Goal: Task Accomplishment & Management: Complete application form

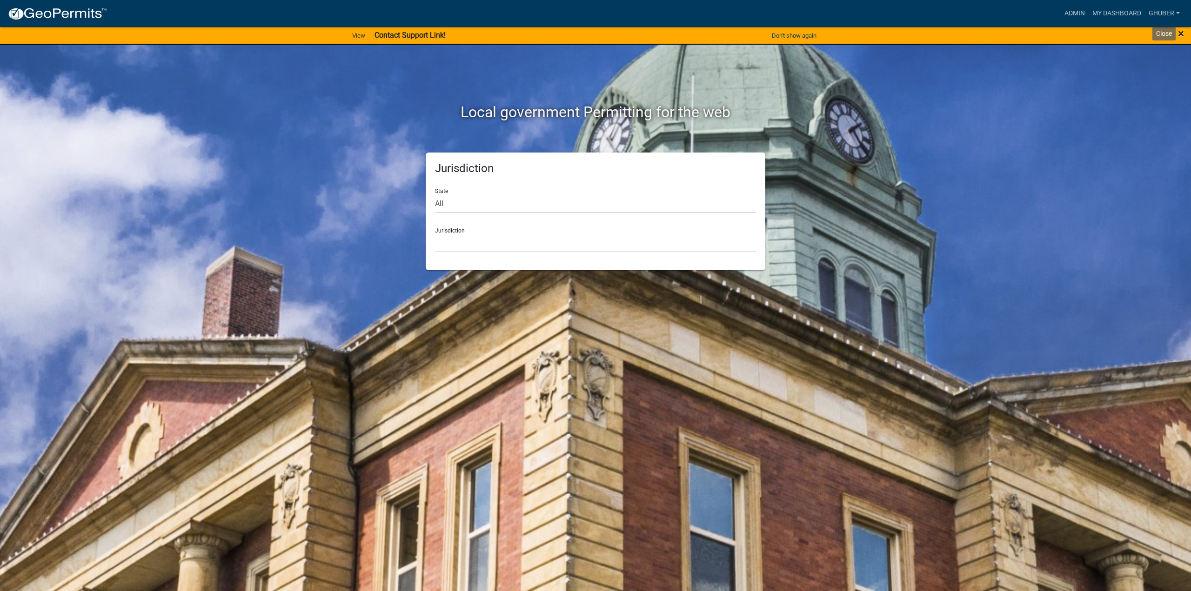
click at [1179, 34] on span "×" at bounding box center [1181, 33] width 6 height 13
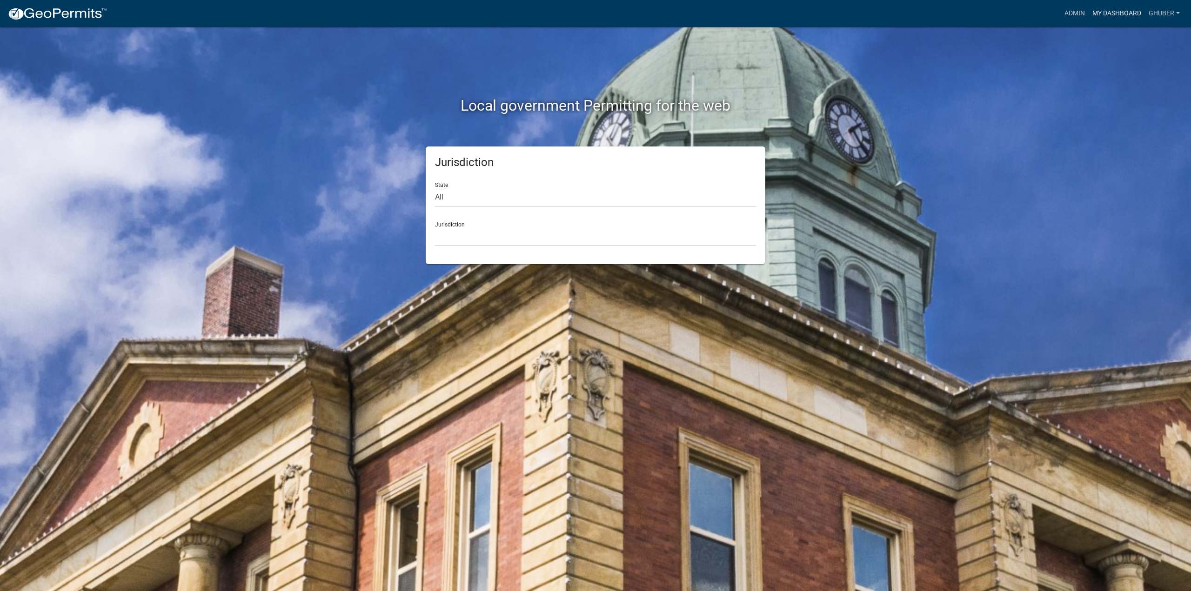
click at [1111, 13] on link "My Dashboard" at bounding box center [1117, 14] width 56 height 18
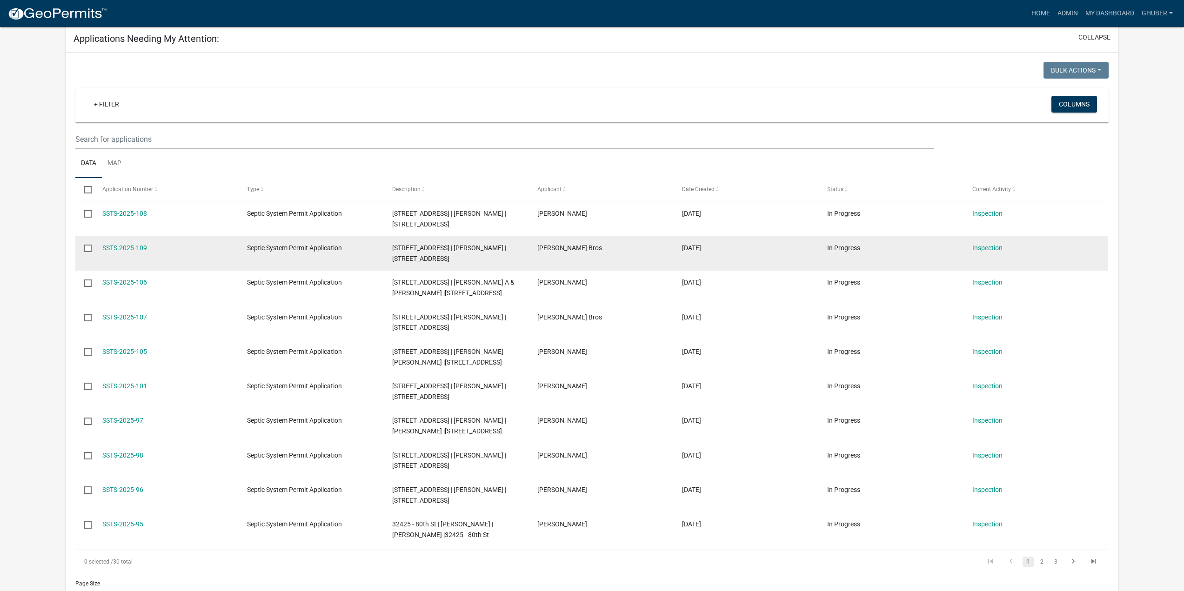
scroll to position [140, 0]
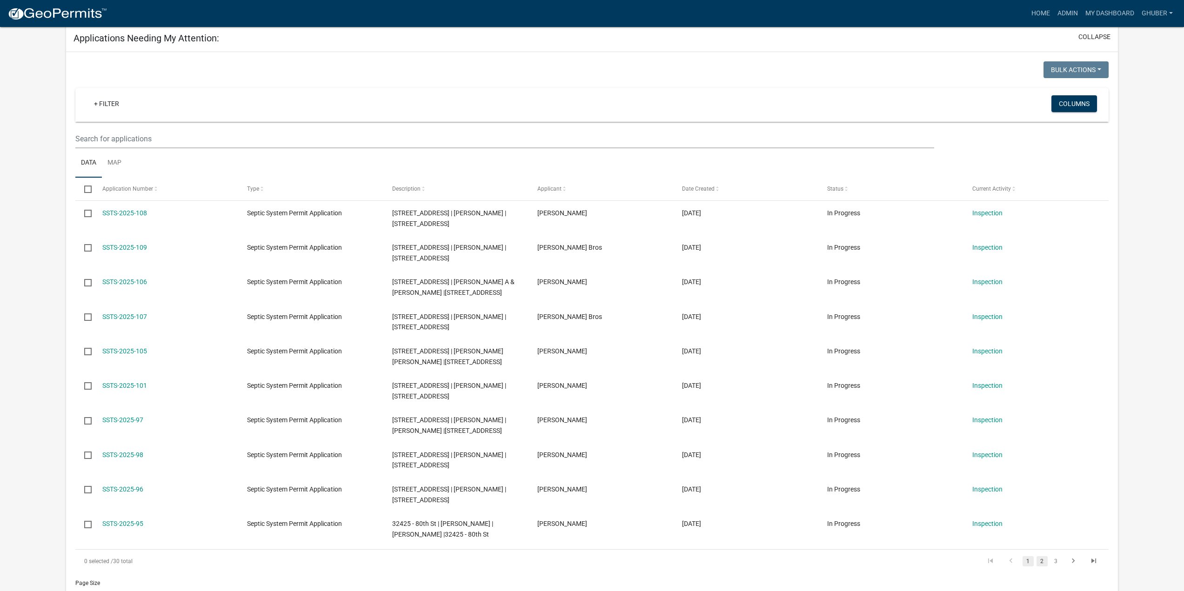
click at [1041, 563] on link "2" at bounding box center [1041, 561] width 11 height 10
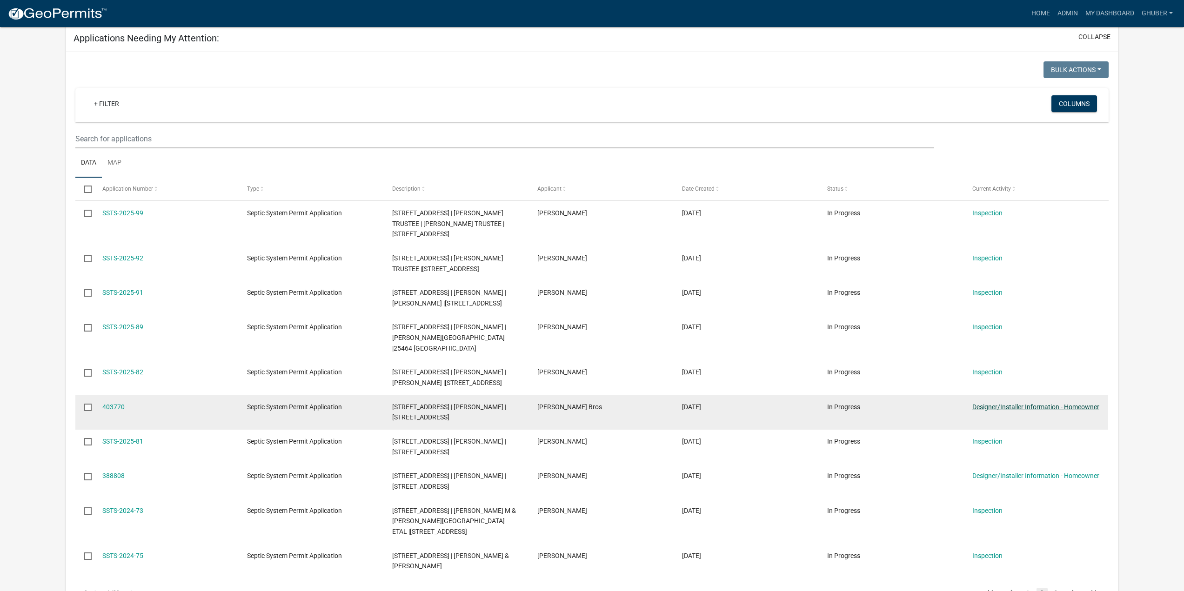
click at [1002, 403] on link "Designer/Installer Information - Homeowner" at bounding box center [1035, 406] width 127 height 7
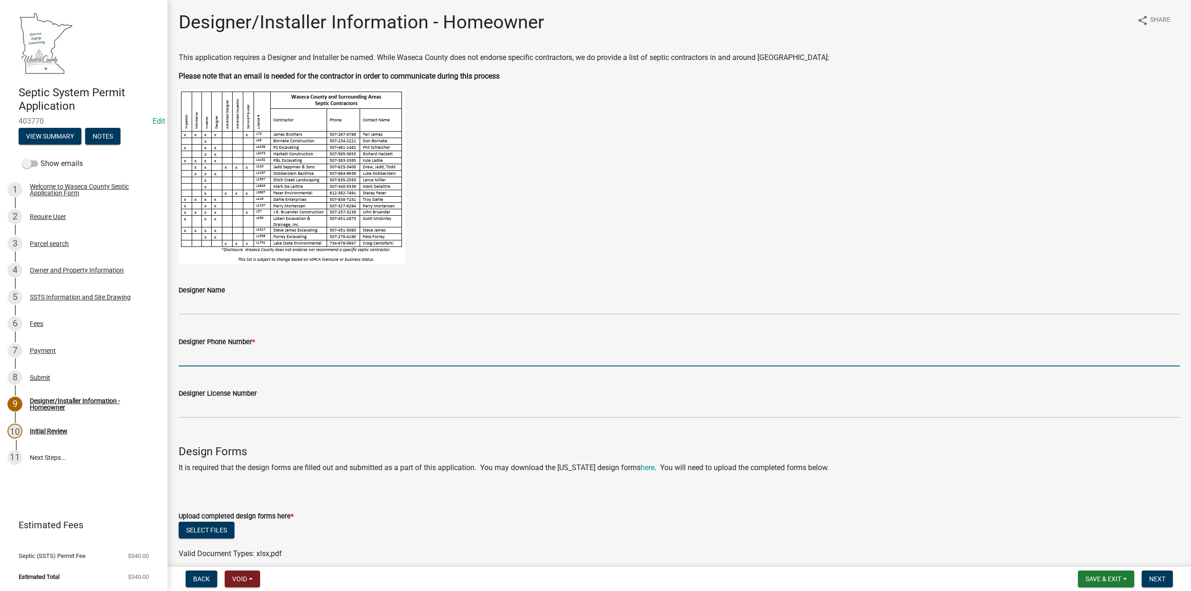
click at [233, 356] on input "Designer Phone Number *" at bounding box center [679, 356] width 1001 height 19
type input "[PHONE_NUMBER]"
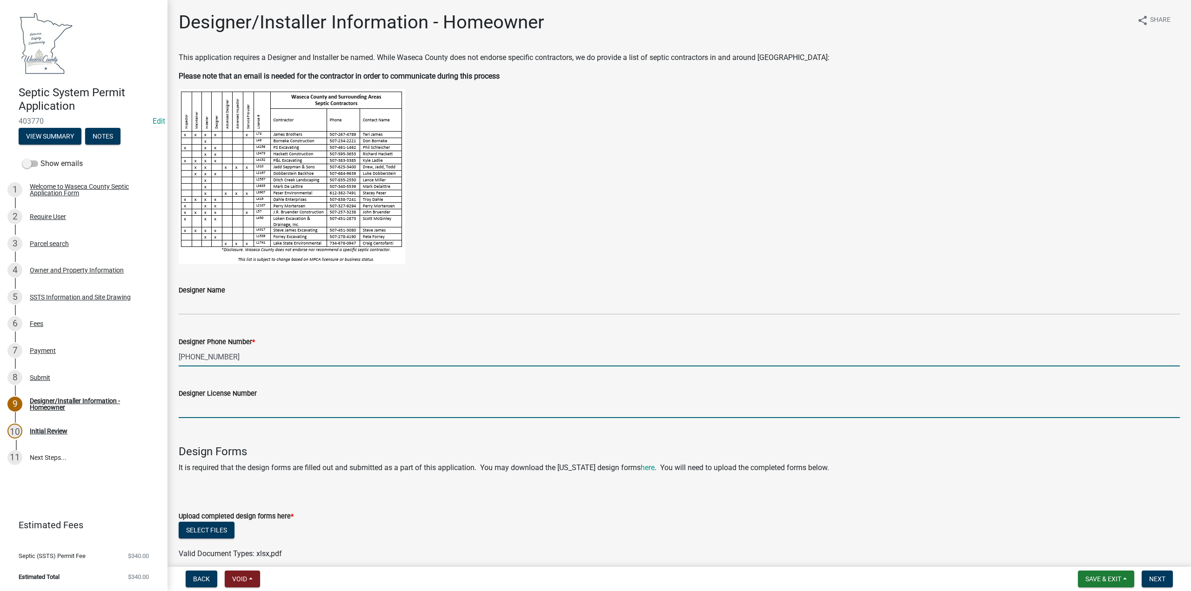
click at [213, 406] on input "Designer License Number" at bounding box center [679, 408] width 1001 height 19
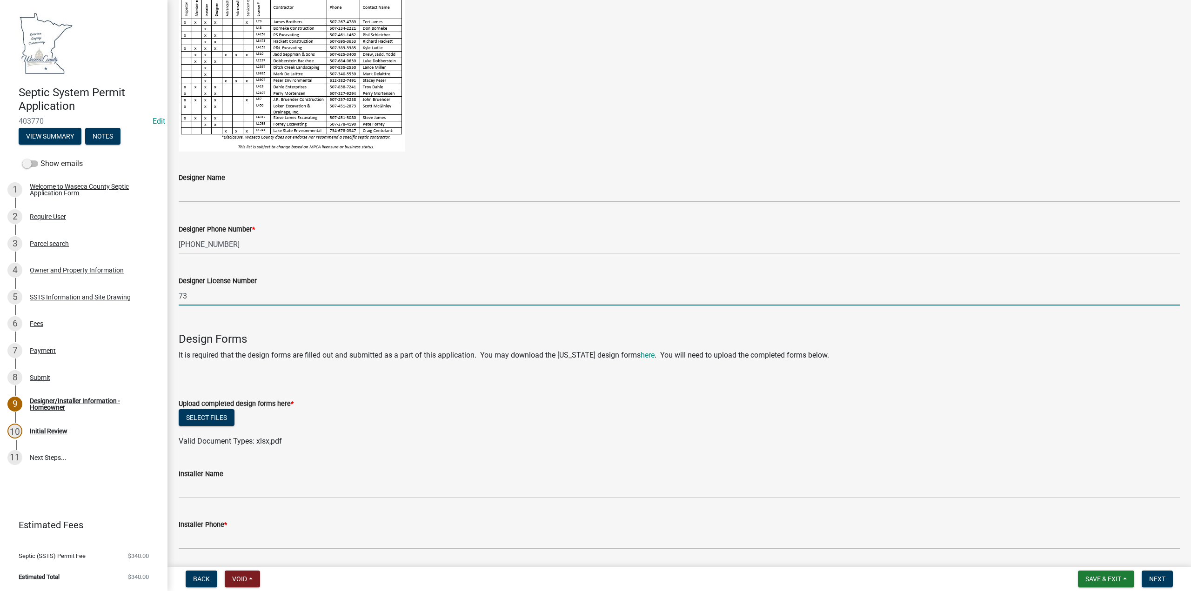
scroll to position [140, 0]
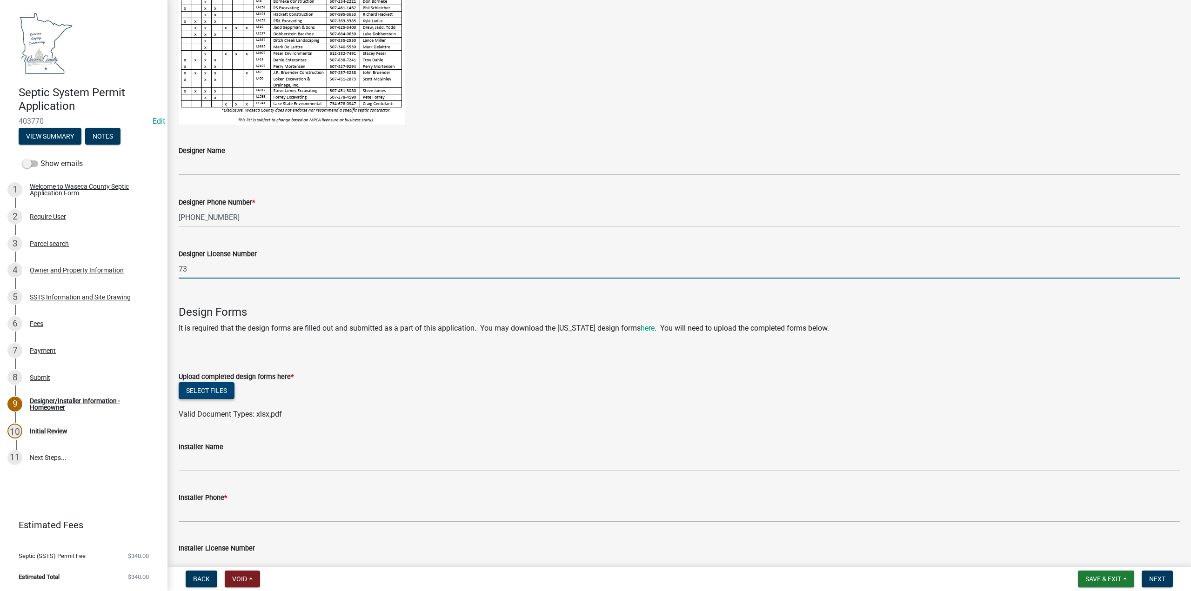
type input "73"
click at [221, 391] on button "Select files" at bounding box center [207, 390] width 56 height 17
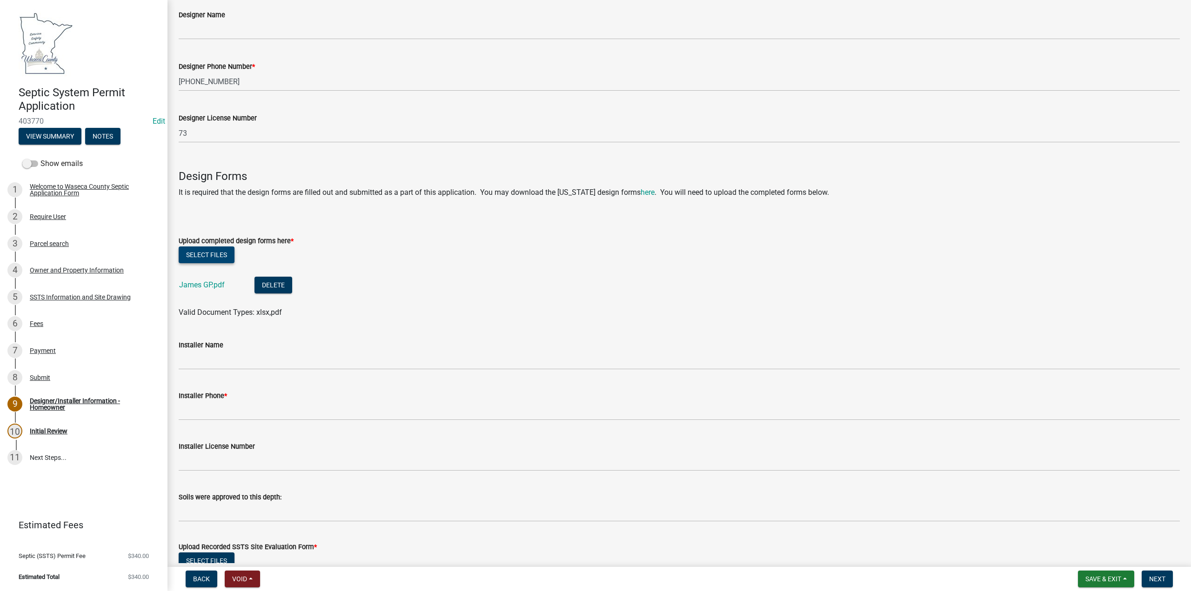
scroll to position [279, 0]
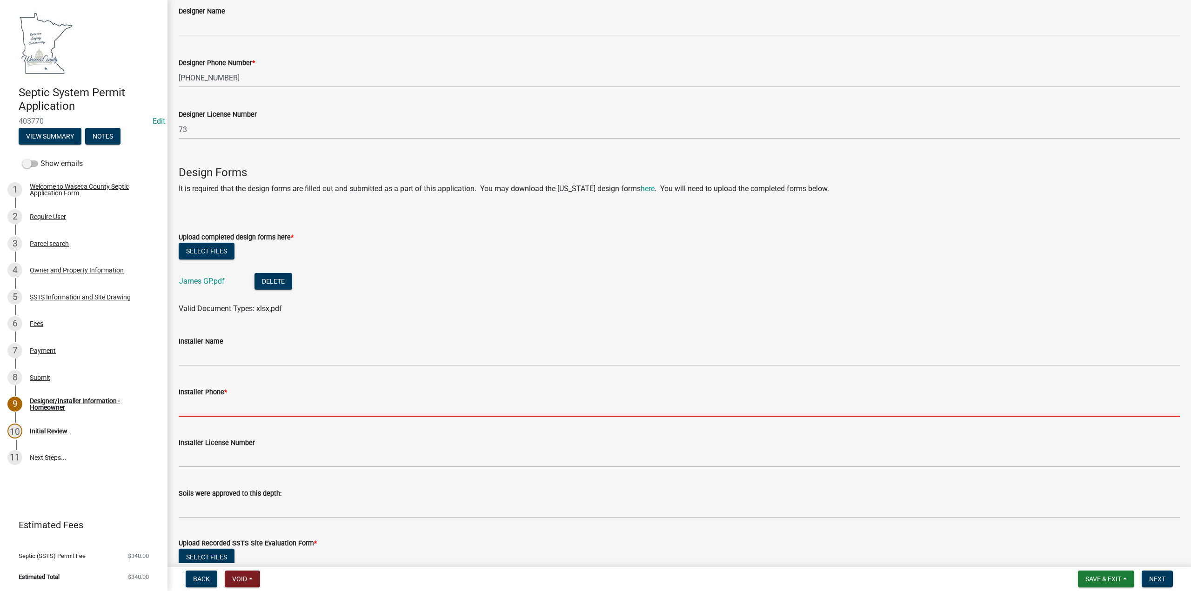
click at [204, 399] on input "Installer Phone *" at bounding box center [679, 407] width 1001 height 19
type input "[PHONE_NUMBER]"
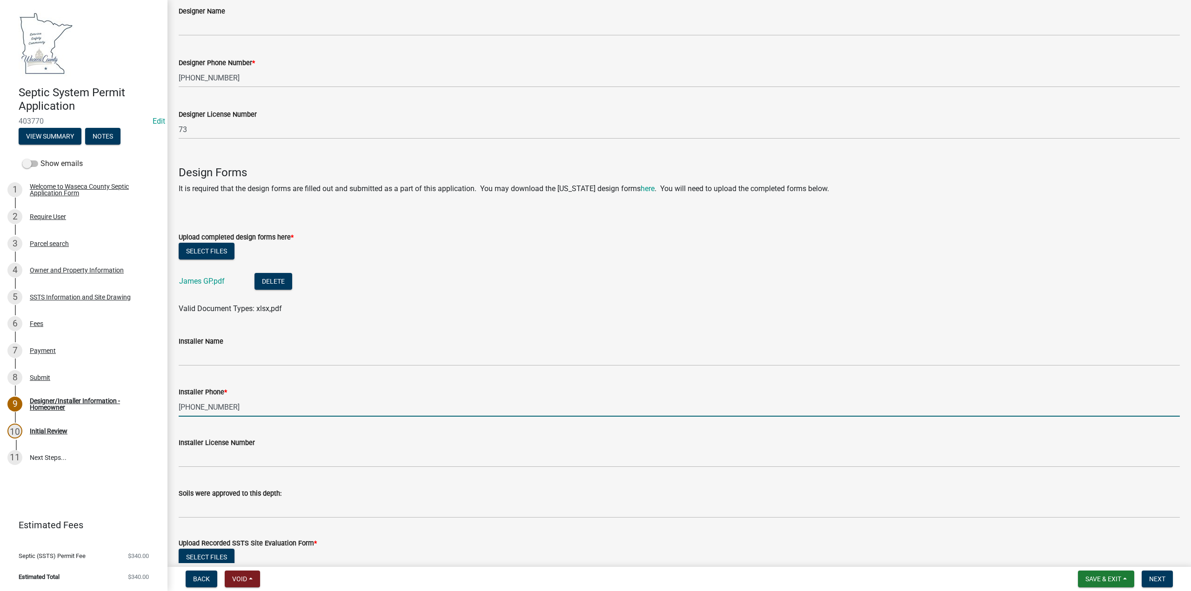
click at [206, 346] on div "Installer Name" at bounding box center [679, 341] width 1001 height 11
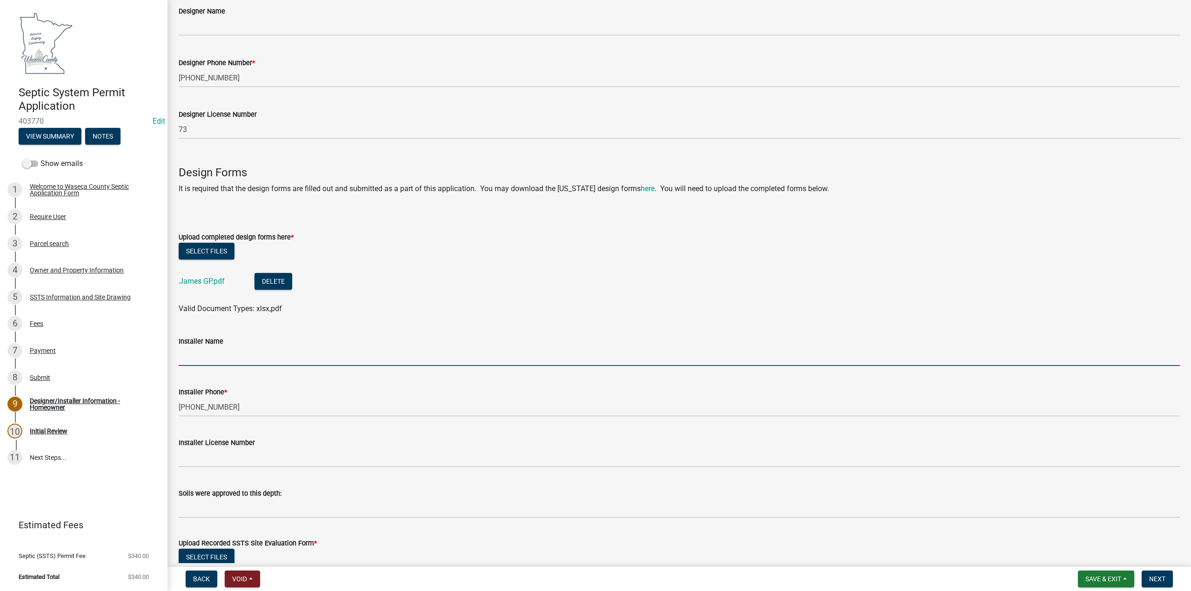
click at [241, 354] on input "Installer Name" at bounding box center [679, 356] width 1001 height 19
type input "[PERSON_NAME]"
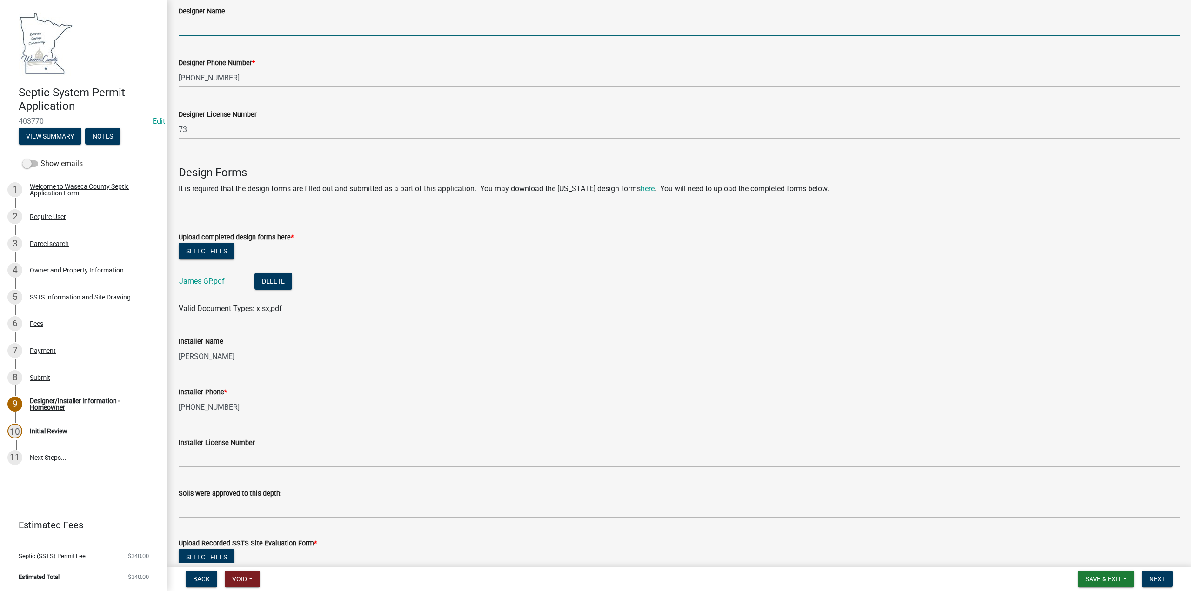
click at [201, 17] on input "Designer Name" at bounding box center [679, 26] width 1001 height 19
type input "[PERSON_NAME]"
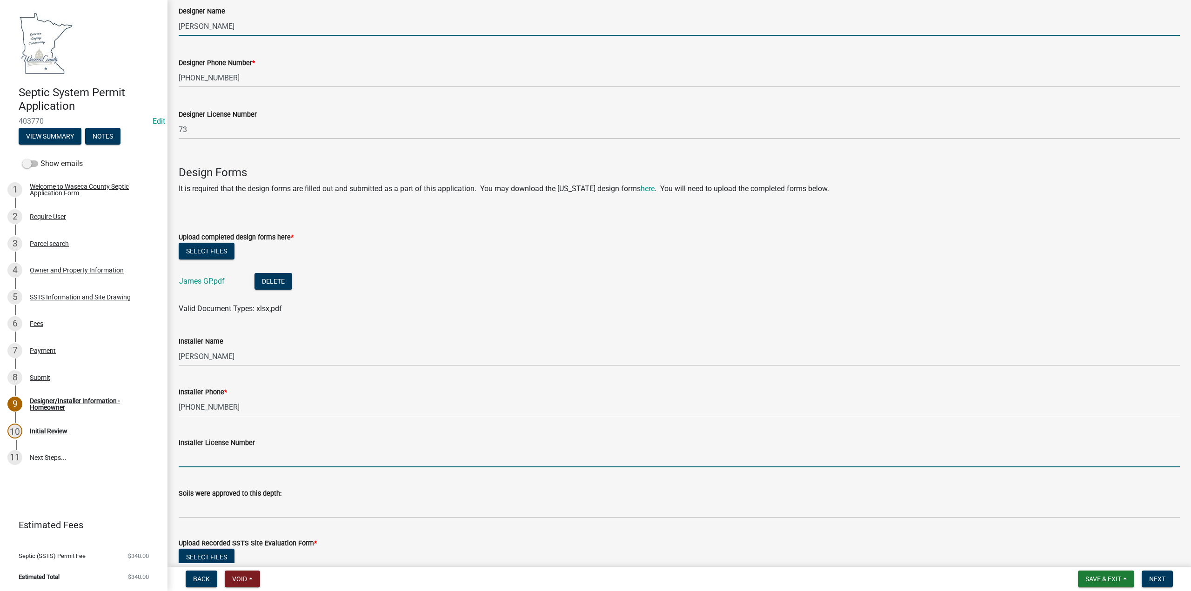
click at [213, 454] on input "Installer License Number" at bounding box center [679, 457] width 1001 height 19
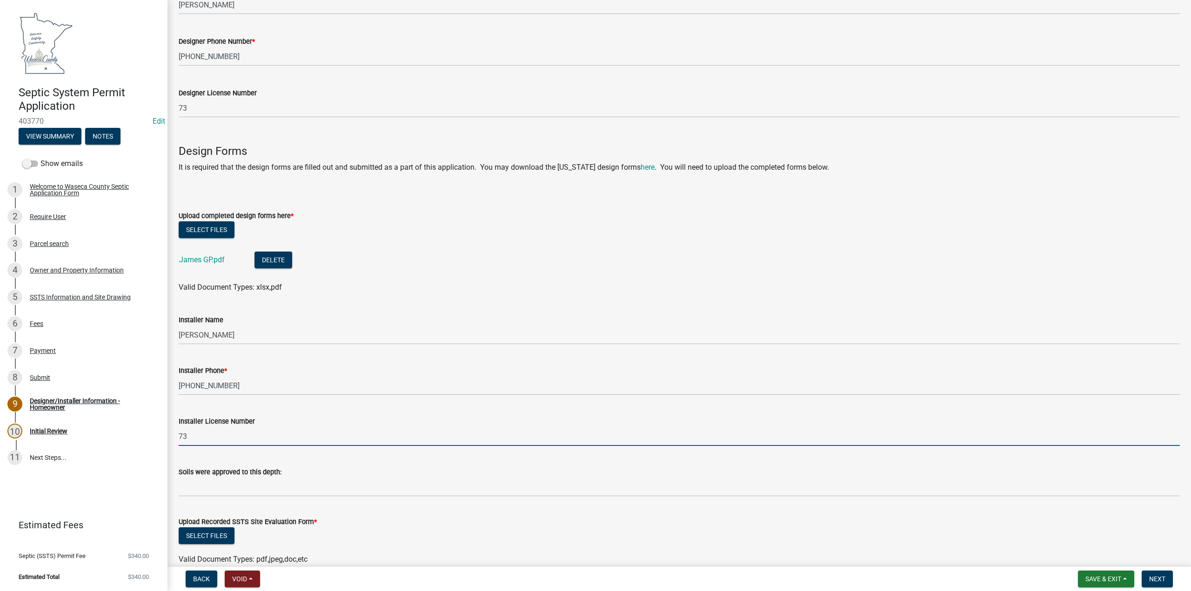
scroll to position [347, 0]
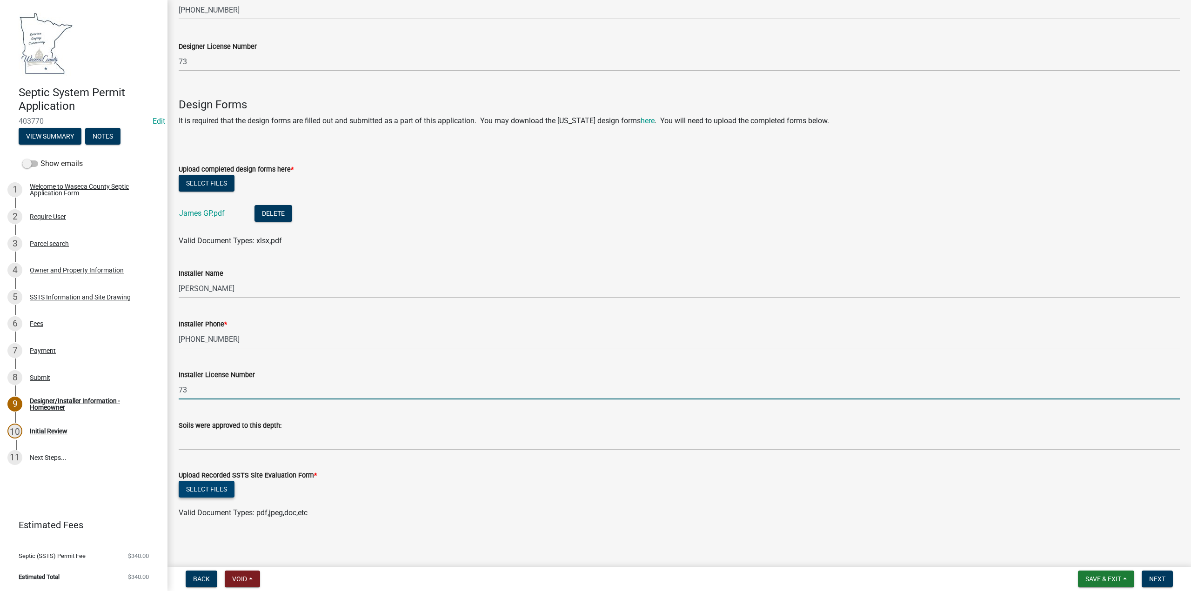
type input "73"
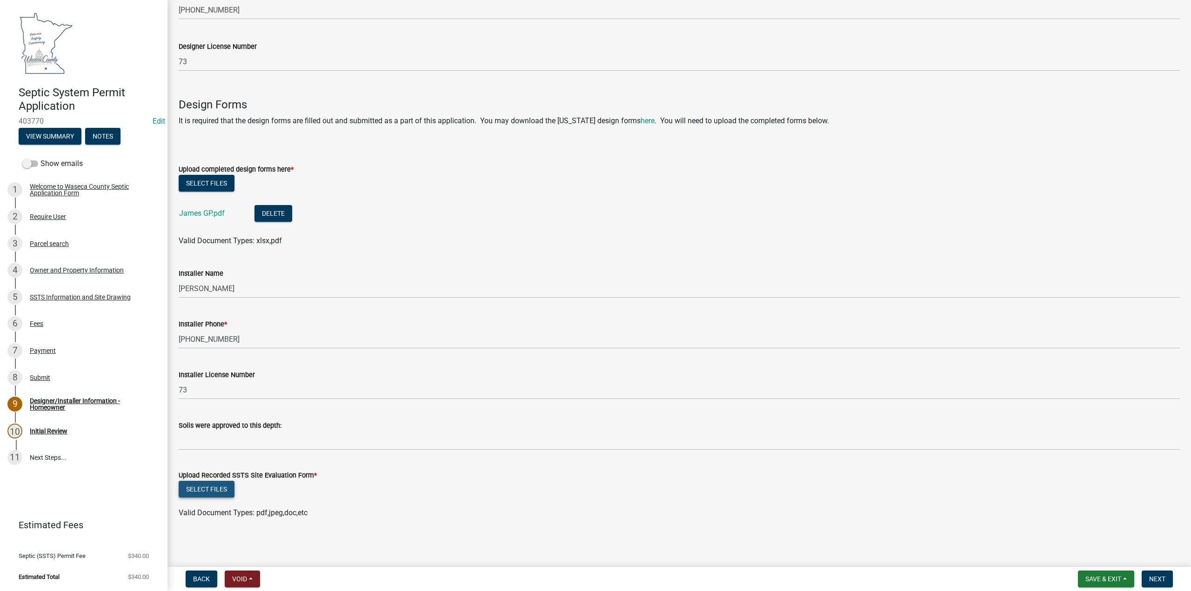
click at [189, 492] on button "Select files" at bounding box center [207, 489] width 56 height 17
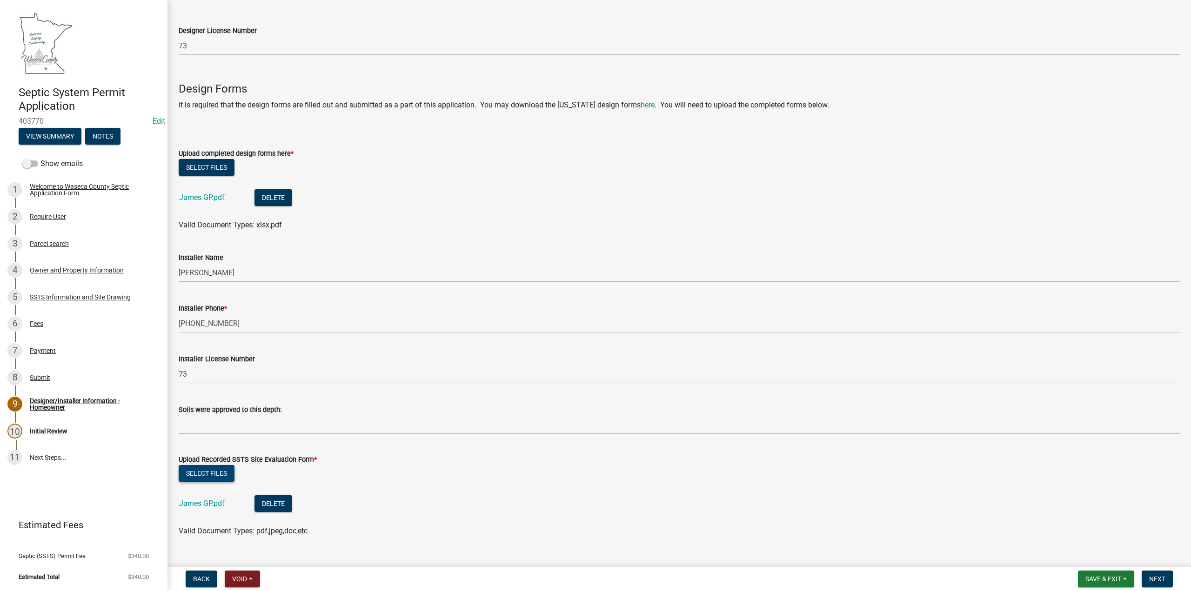
scroll to position [381, 0]
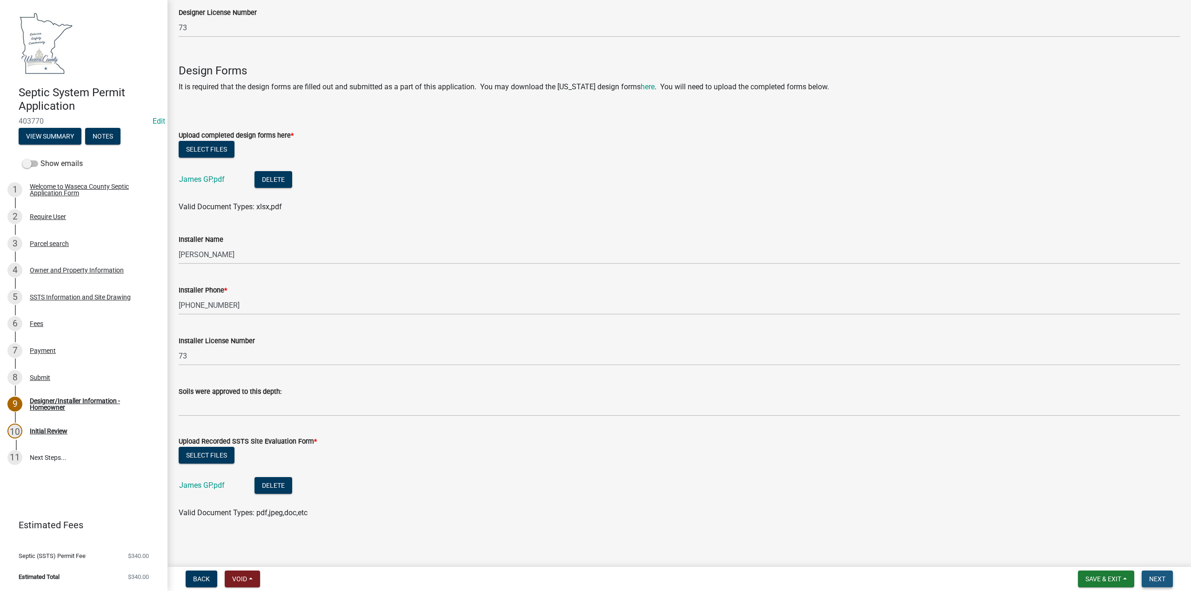
click at [1145, 578] on button "Next" at bounding box center [1157, 579] width 31 height 17
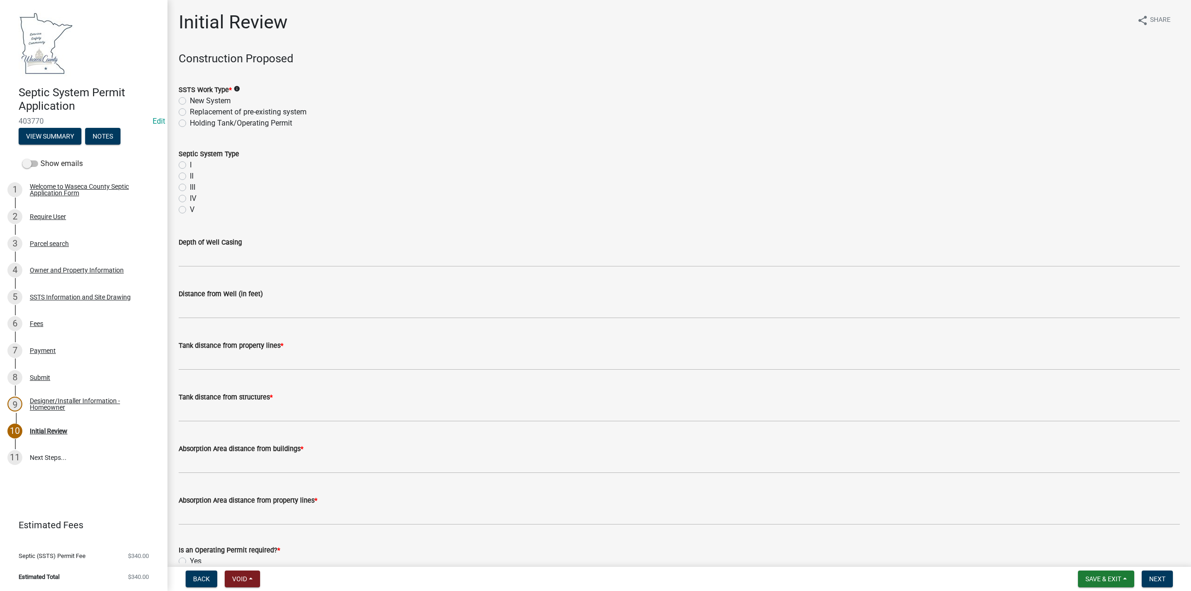
click at [190, 103] on label "New System" at bounding box center [210, 100] width 41 height 11
click at [190, 101] on input "New System" at bounding box center [193, 98] width 6 height 6
radio input "true"
click at [190, 177] on label "II" at bounding box center [192, 176] width 4 height 11
click at [190, 177] on input "II" at bounding box center [193, 174] width 6 height 6
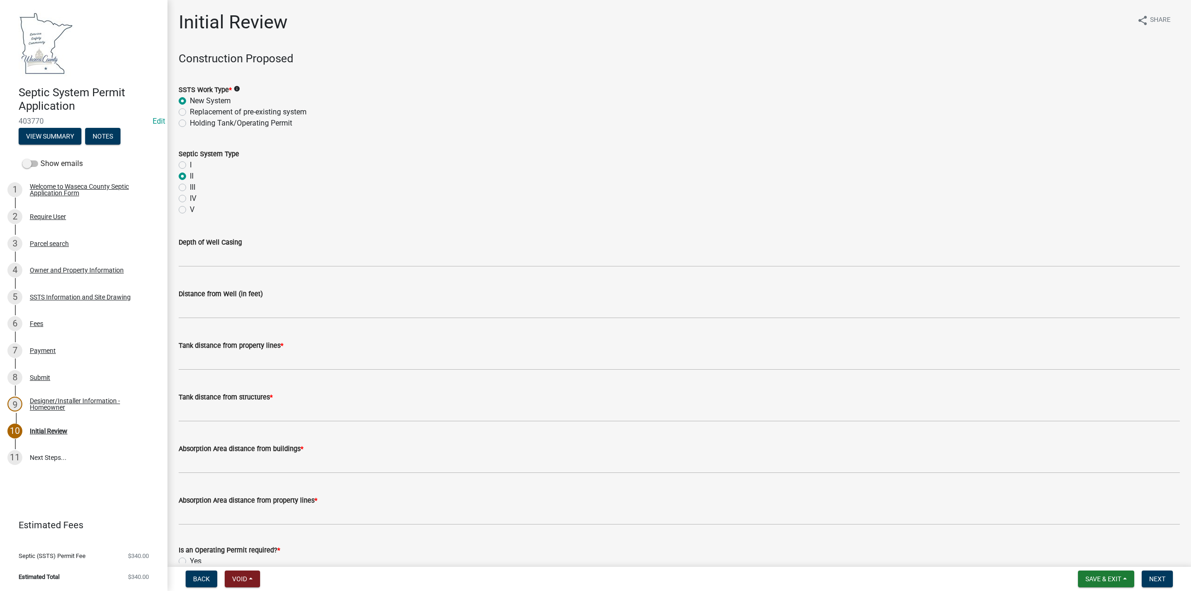
radio input "true"
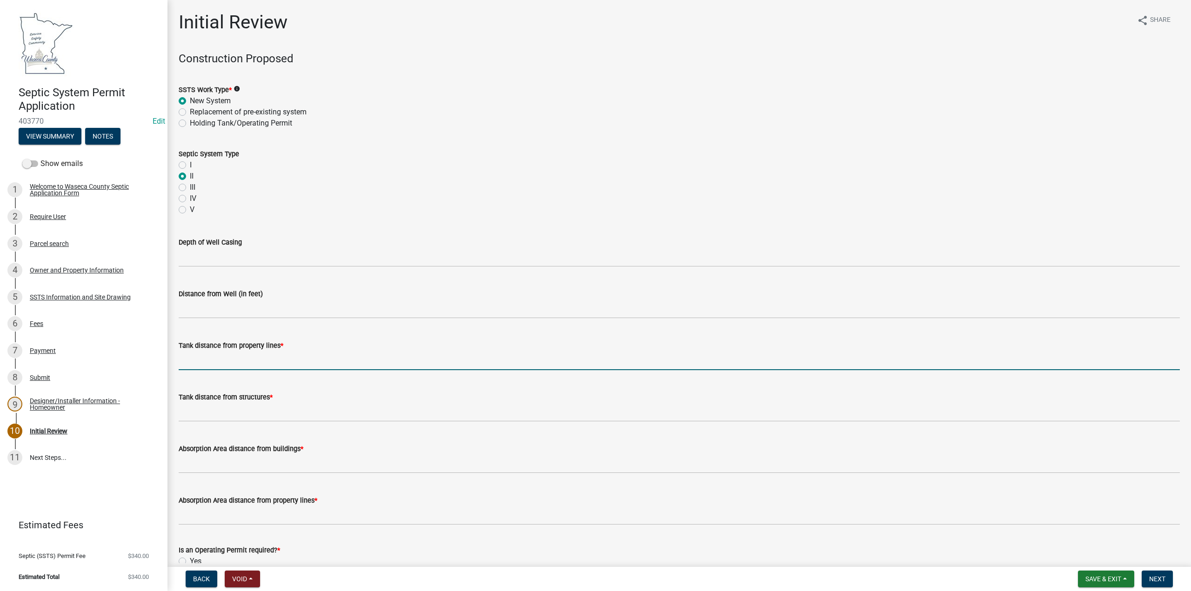
click at [221, 357] on input "Tank distance from property lines *" at bounding box center [679, 360] width 1001 height 19
type input "10"
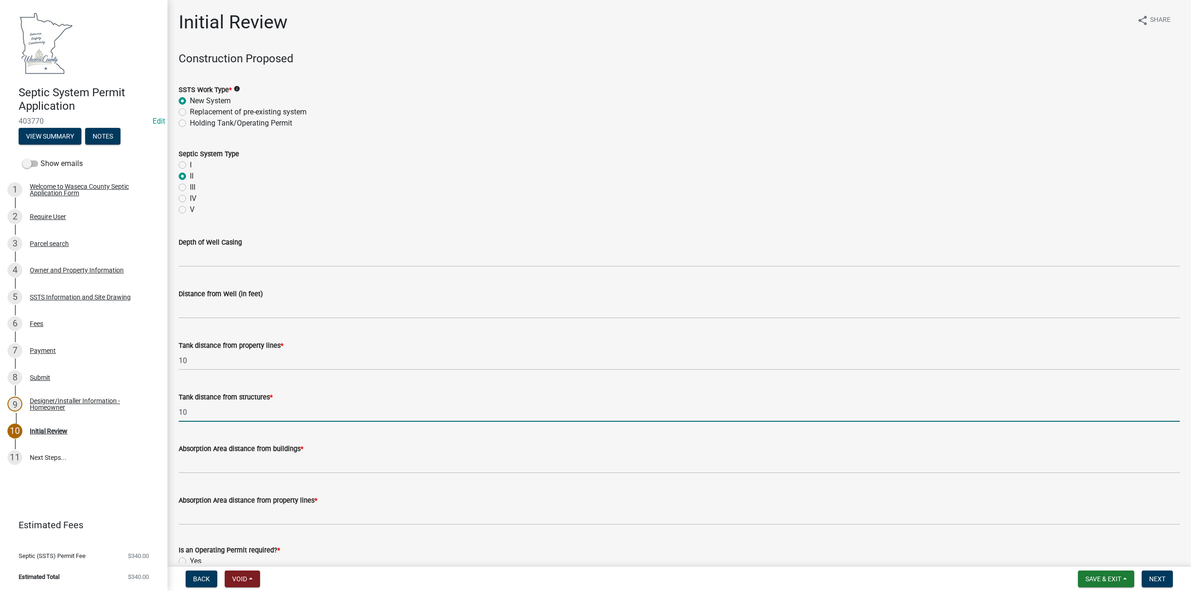
type input "10"
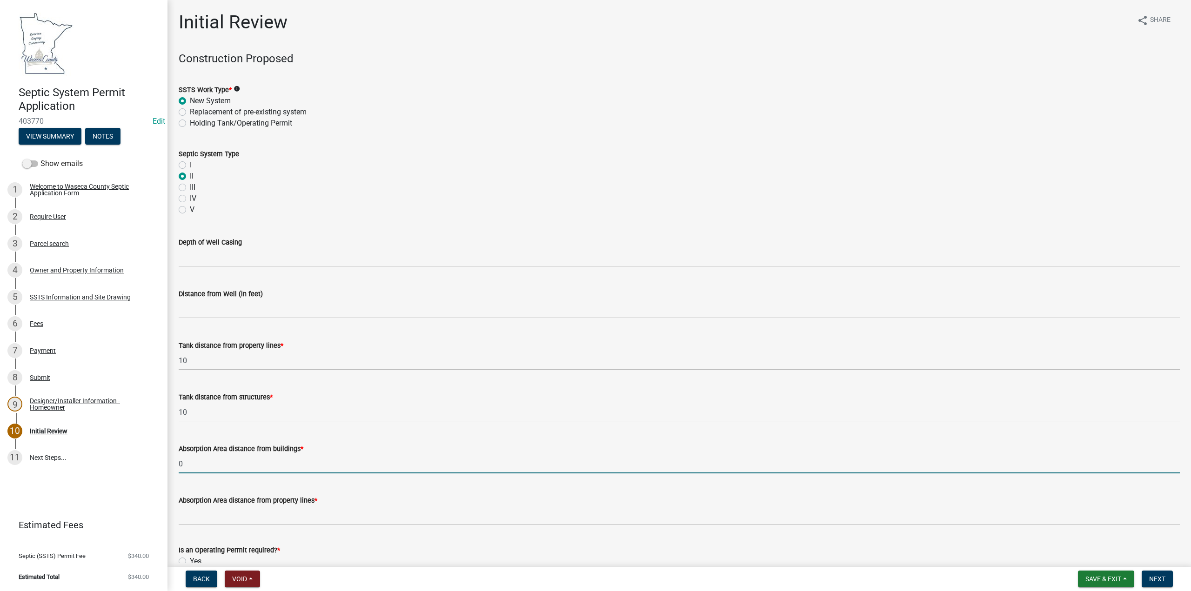
type input "0"
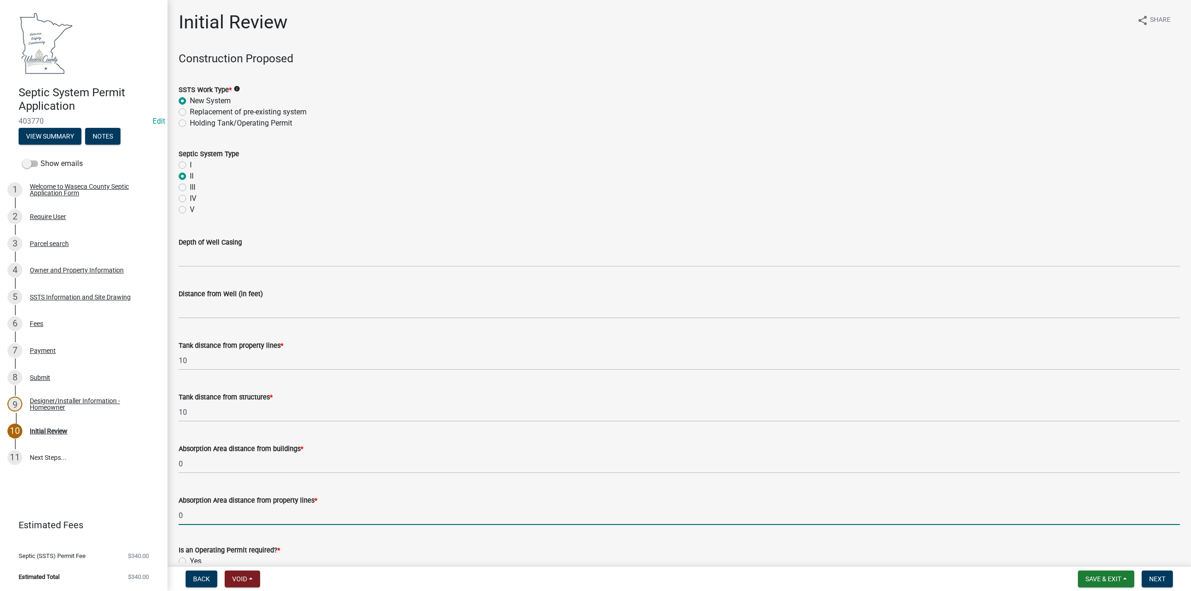
type input "0"
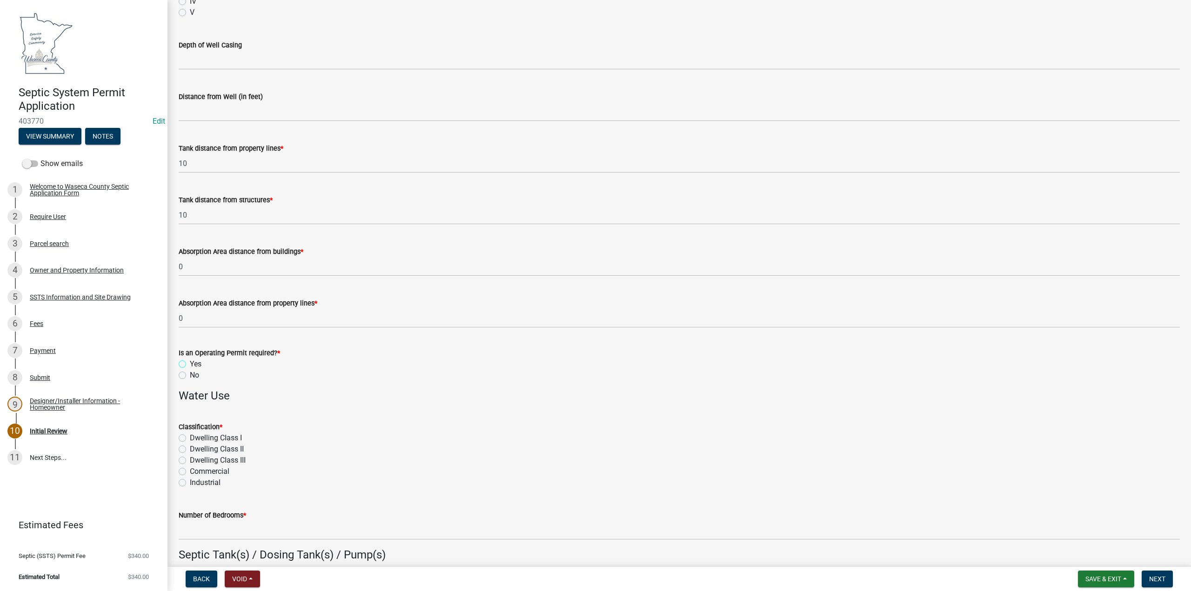
scroll to position [233, 0]
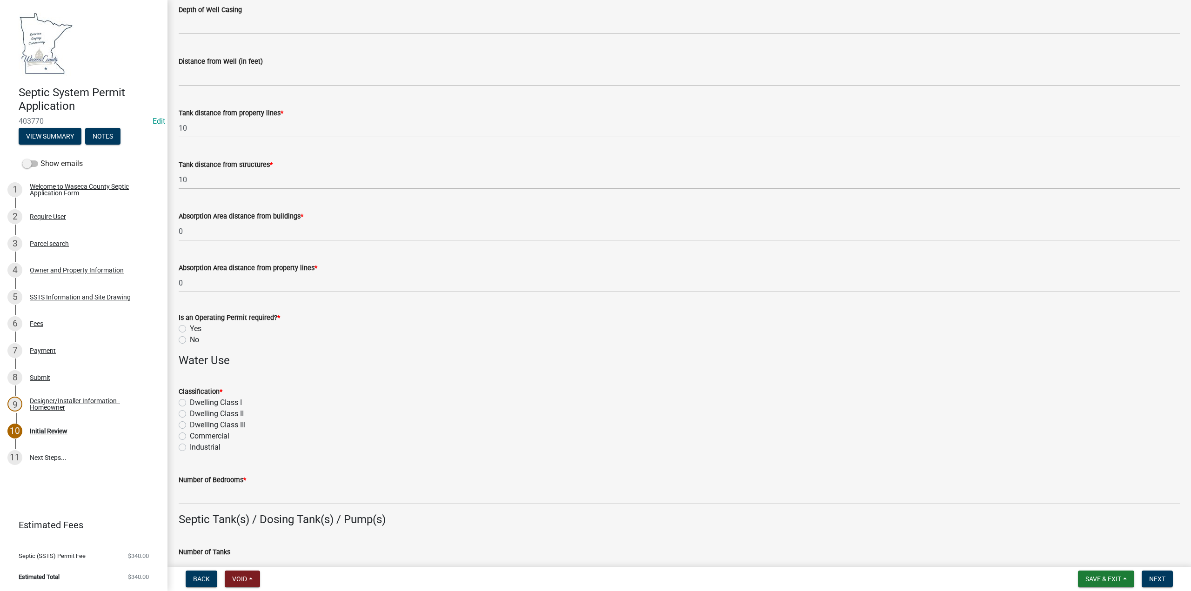
click at [186, 329] on div "Yes" at bounding box center [679, 328] width 1001 height 11
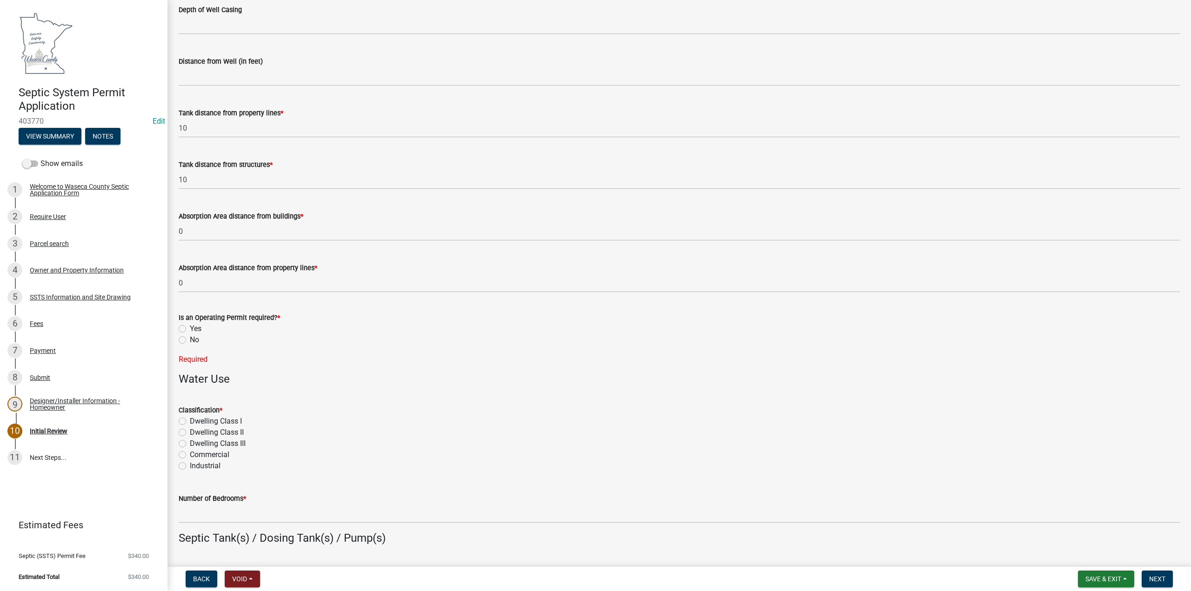
click at [190, 432] on label "Dwelling CIass II" at bounding box center [217, 432] width 54 height 11
click at [190, 432] on input "Dwelling CIass II" at bounding box center [193, 430] width 6 height 6
radio input "true"
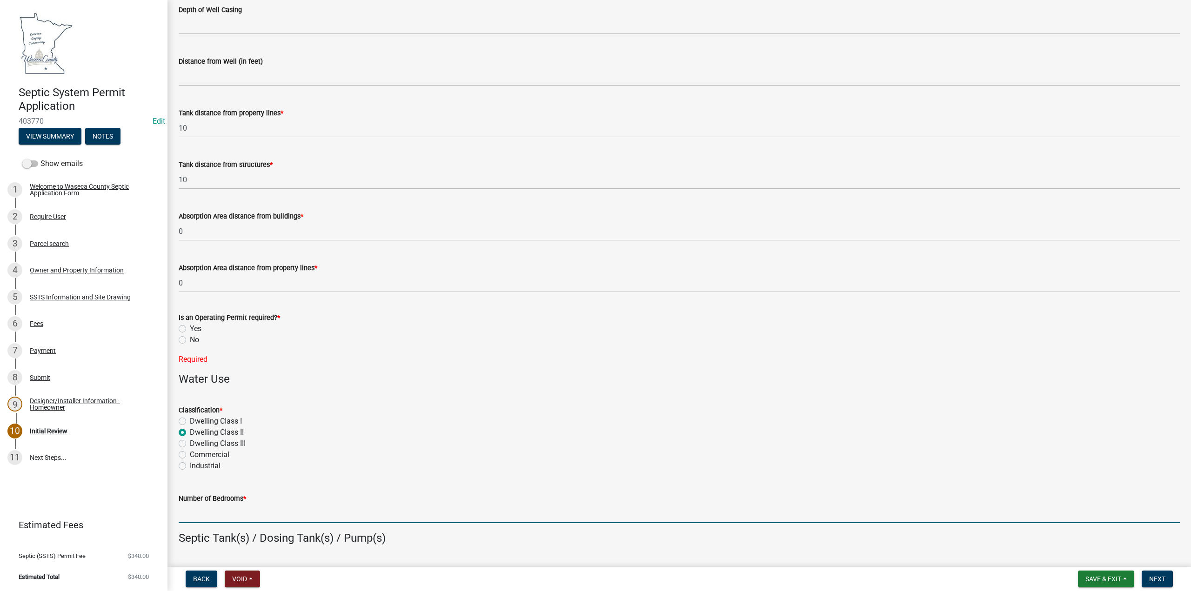
click at [204, 512] on input "Number of Bedrooms *" at bounding box center [679, 513] width 1001 height 19
type input "1"
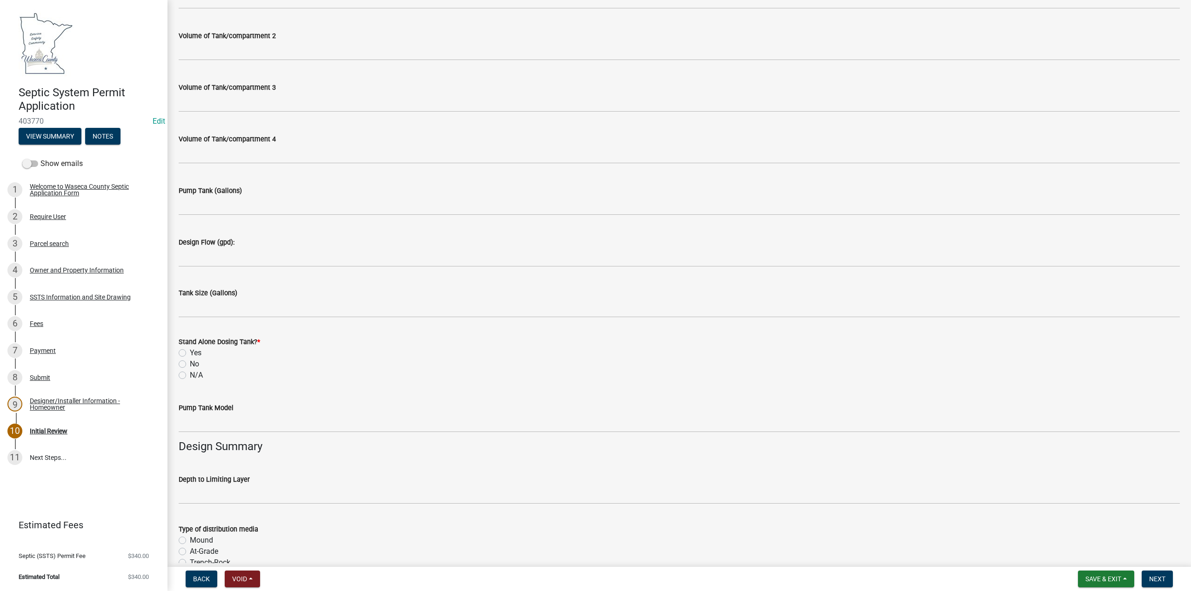
scroll to position [977, 0]
click at [190, 363] on label "No" at bounding box center [194, 361] width 9 height 11
click at [190, 362] on input "No" at bounding box center [193, 359] width 6 height 6
radio input "true"
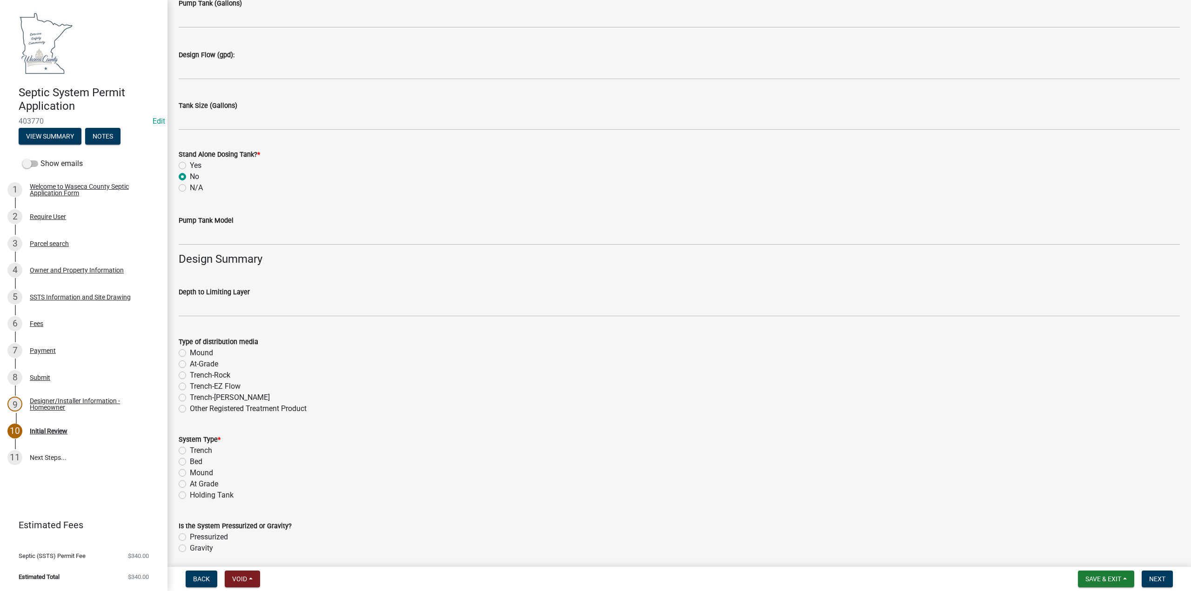
scroll to position [1163, 0]
click at [190, 494] on label "Holding Tank" at bounding box center [212, 493] width 44 height 11
click at [190, 494] on input "Holding Tank" at bounding box center [193, 491] width 6 height 6
radio input "true"
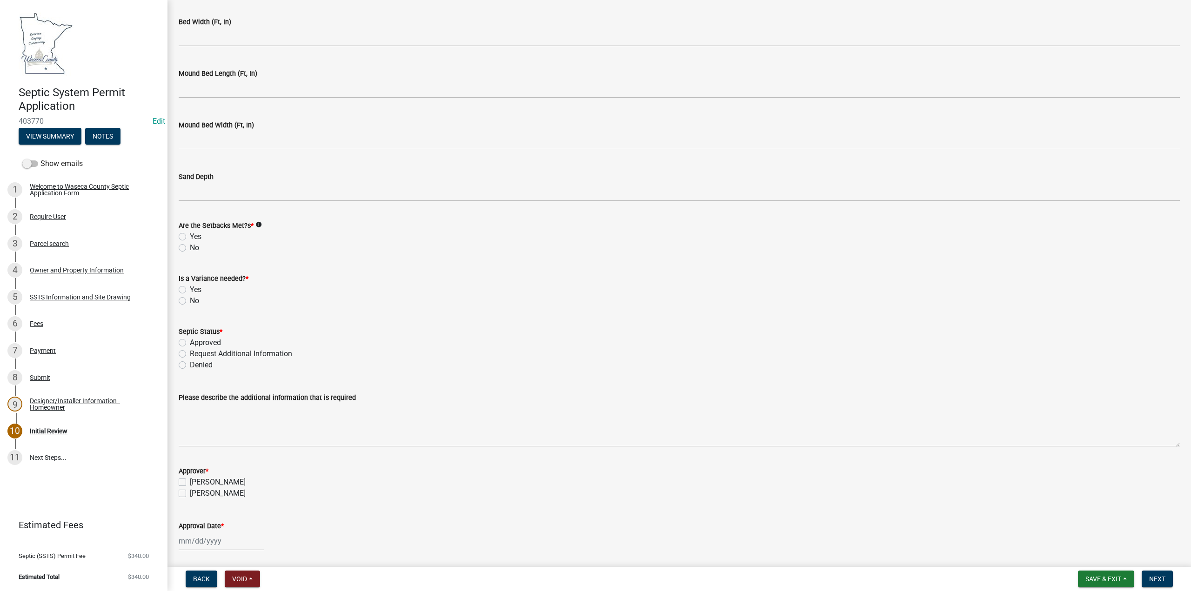
scroll to position [2000, 0]
click at [190, 234] on label "Yes" at bounding box center [196, 236] width 12 height 11
click at [190, 234] on input "Yes" at bounding box center [193, 234] width 6 height 6
radio input "true"
click at [190, 301] on label "No" at bounding box center [194, 300] width 9 height 11
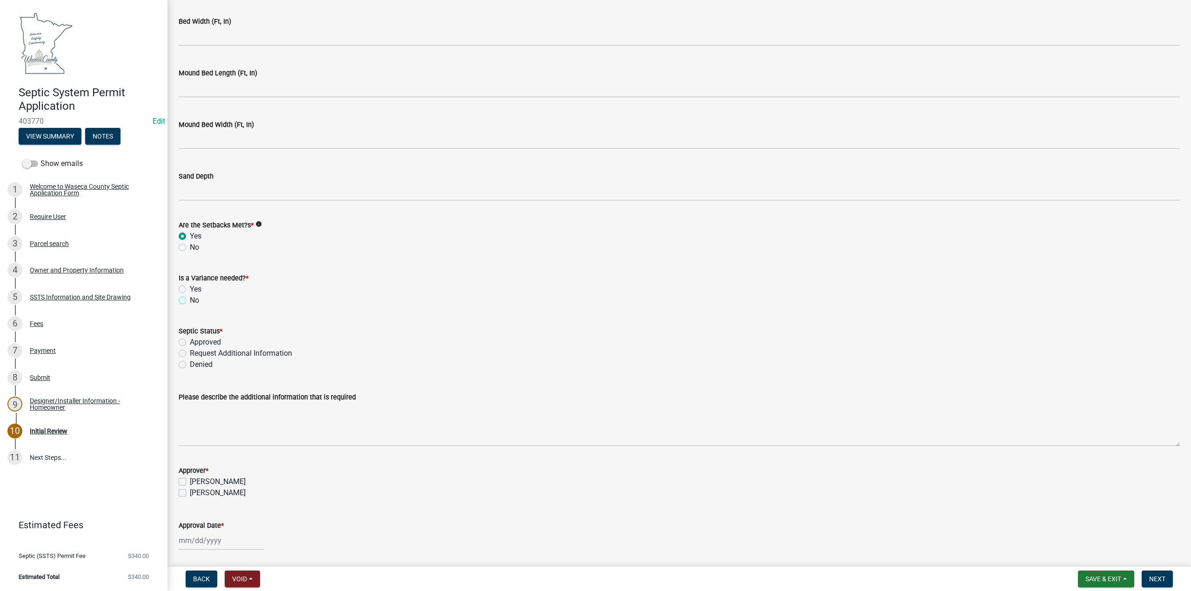
click at [190, 301] on input "No" at bounding box center [193, 298] width 6 height 6
radio input "true"
click at [190, 343] on label "Approved" at bounding box center [205, 342] width 31 height 11
click at [190, 343] on input "Approved" at bounding box center [193, 340] width 6 height 6
radio input "true"
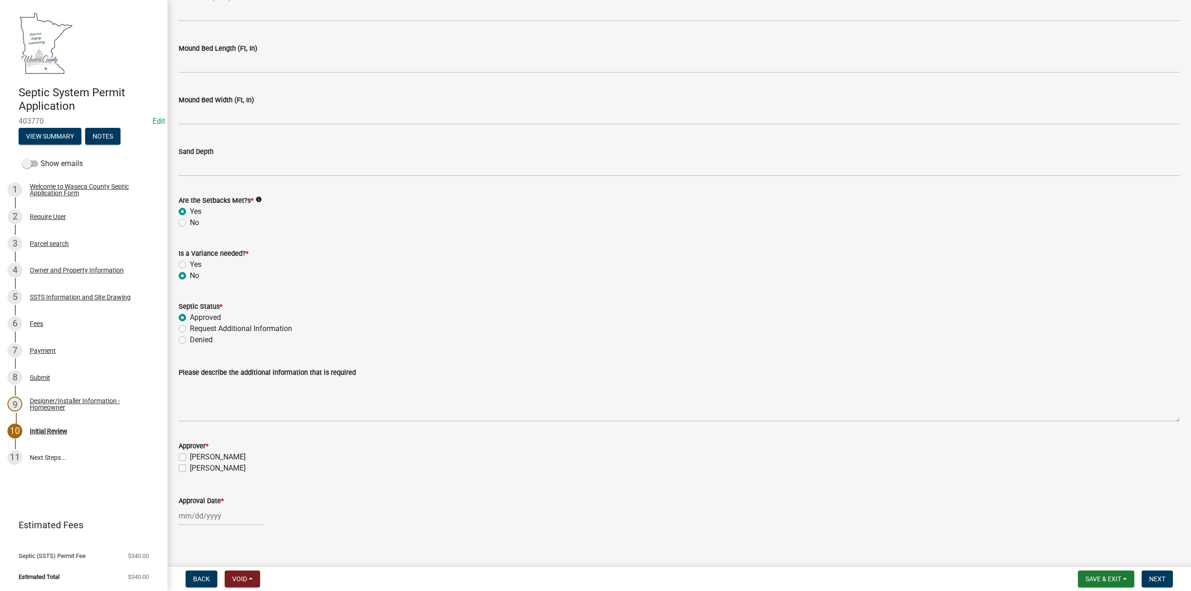
scroll to position [2032, 0]
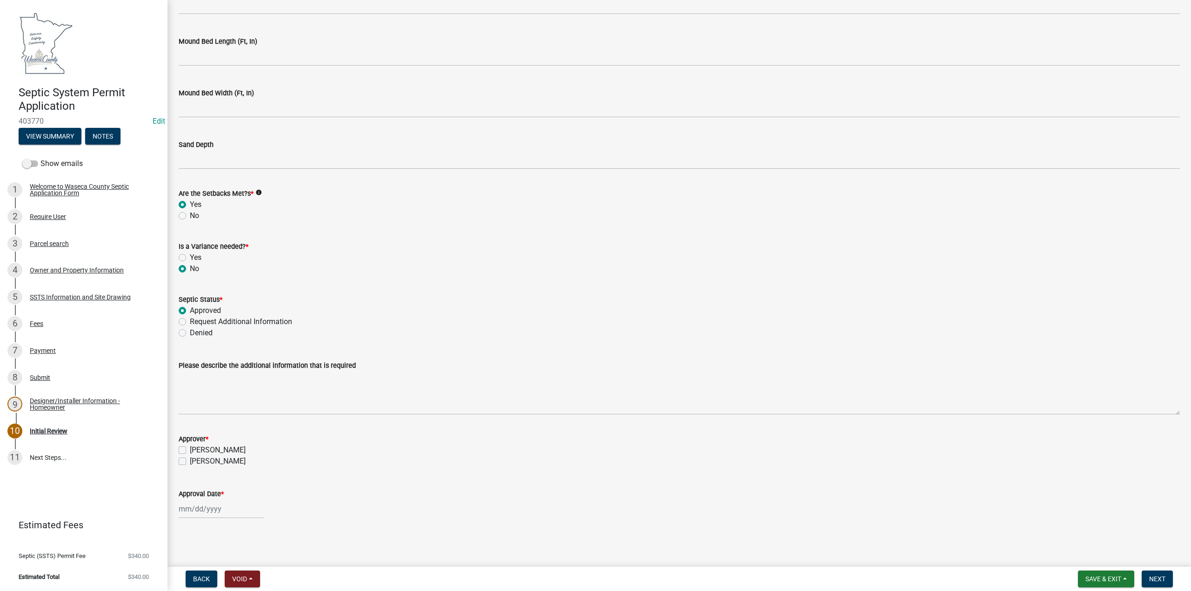
click at [190, 449] on label "[PERSON_NAME]" at bounding box center [218, 450] width 56 height 11
click at [190, 449] on input "[PERSON_NAME]" at bounding box center [193, 448] width 6 height 6
checkbox input "true"
checkbox input "false"
click at [184, 506] on div at bounding box center [221, 509] width 85 height 19
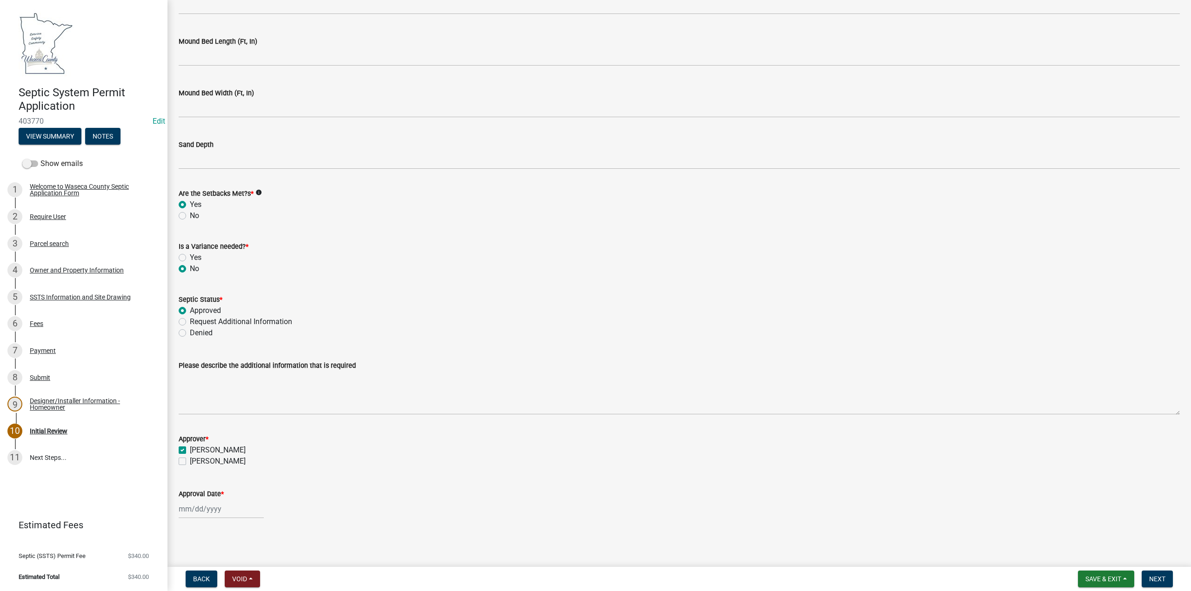
select select "9"
click at [249, 387] on select "1525 1526 1527 1528 1529 1530 1531 1532 1533 1534 1535 1536 1537 1538 1539 1540…" at bounding box center [251, 385] width 33 height 14
select select "2024"
click at [235, 378] on select "1525 1526 1527 1528 1529 1530 1531 1532 1533 1534 1535 1536 1537 1538 1539 1540…" at bounding box center [251, 385] width 33 height 14
click at [277, 388] on span "Next month" at bounding box center [277, 384] width 7 height 7
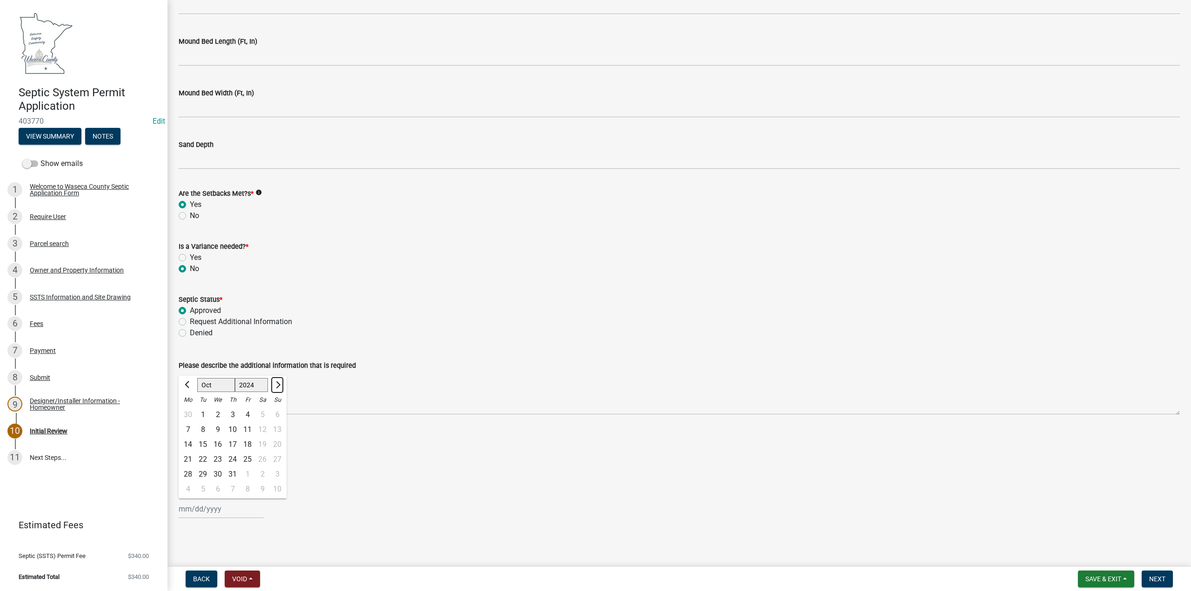
click at [277, 388] on span "Next month" at bounding box center [277, 384] width 7 height 7
click at [186, 388] on button "Previous month" at bounding box center [187, 385] width 11 height 15
select select "11"
click at [235, 460] on div "21" at bounding box center [232, 459] width 15 height 15
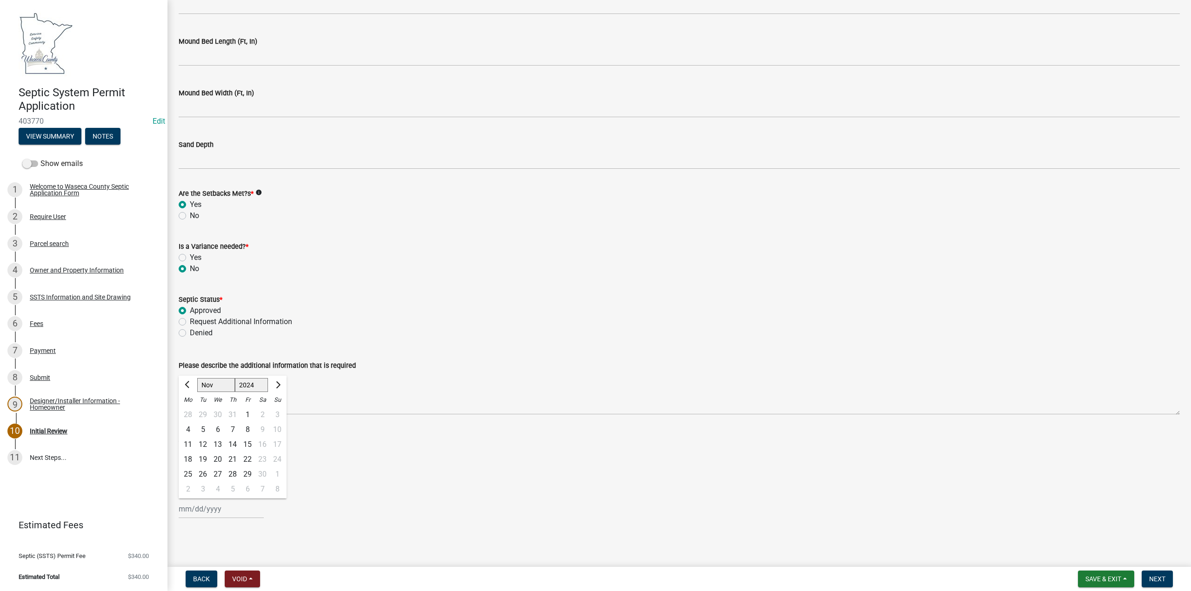
type input "[DATE]"
click at [1103, 579] on span "Save & Exit" at bounding box center [1103, 578] width 36 height 7
click at [1083, 535] on button "Save" at bounding box center [1097, 532] width 74 height 22
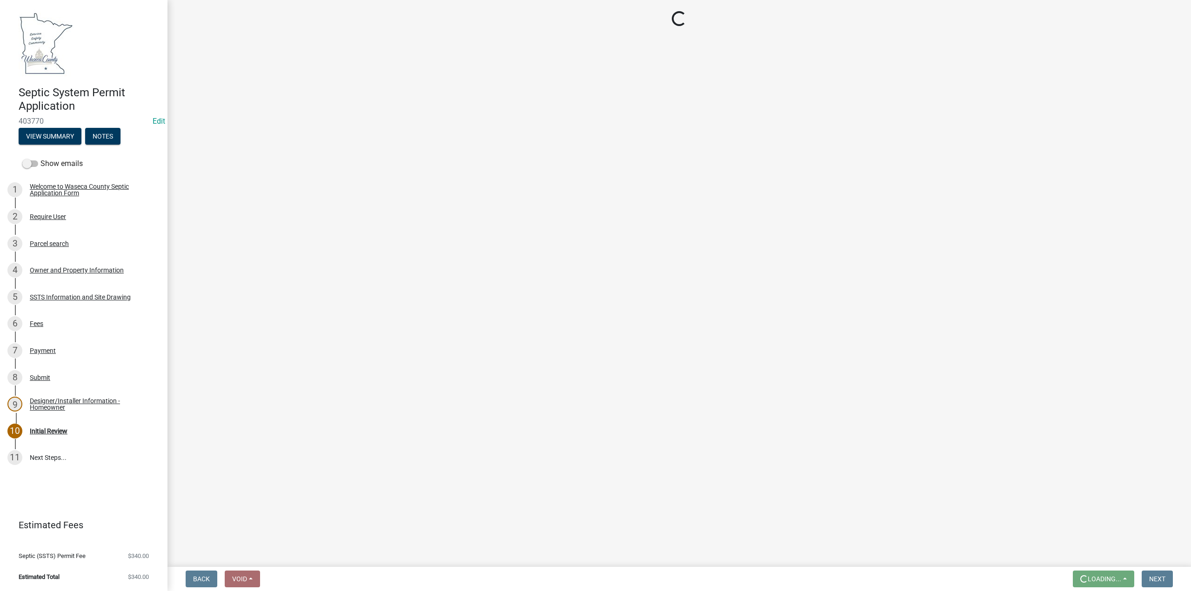
scroll to position [0, 0]
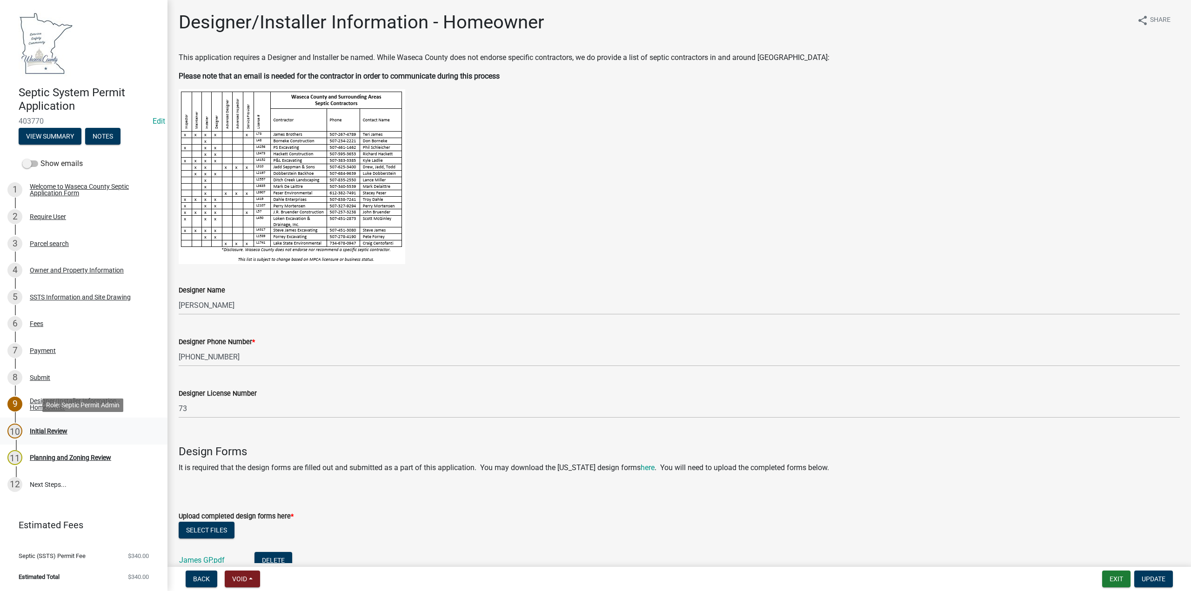
click at [50, 433] on div "Initial Review" at bounding box center [49, 431] width 38 height 7
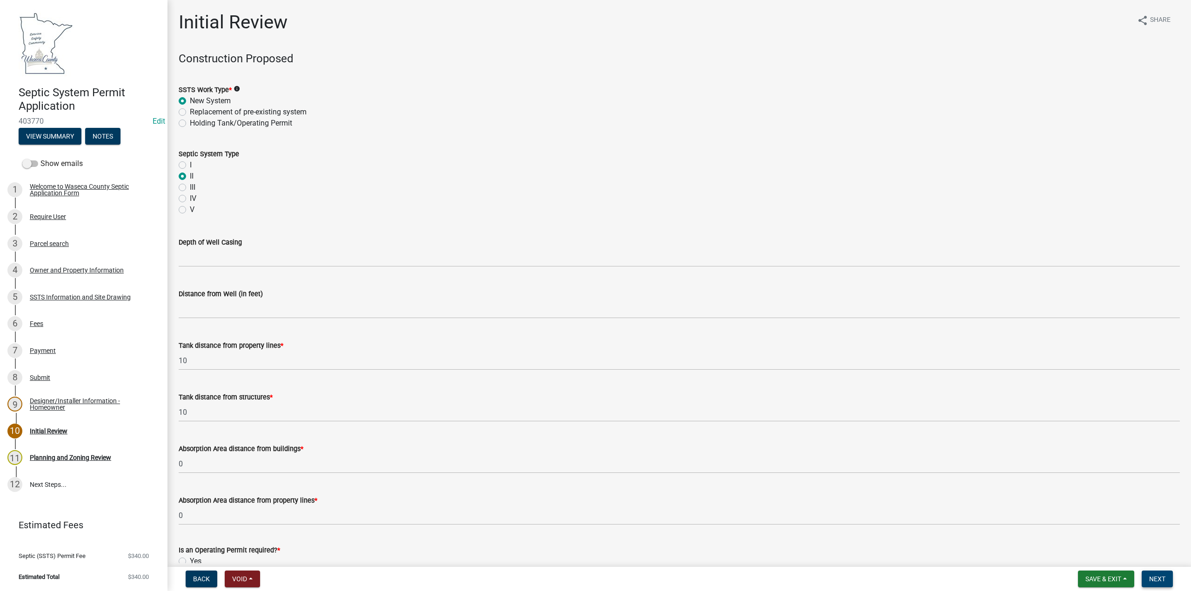
click at [1161, 579] on span "Next" at bounding box center [1157, 578] width 16 height 7
click at [1155, 576] on span "Next" at bounding box center [1157, 578] width 16 height 7
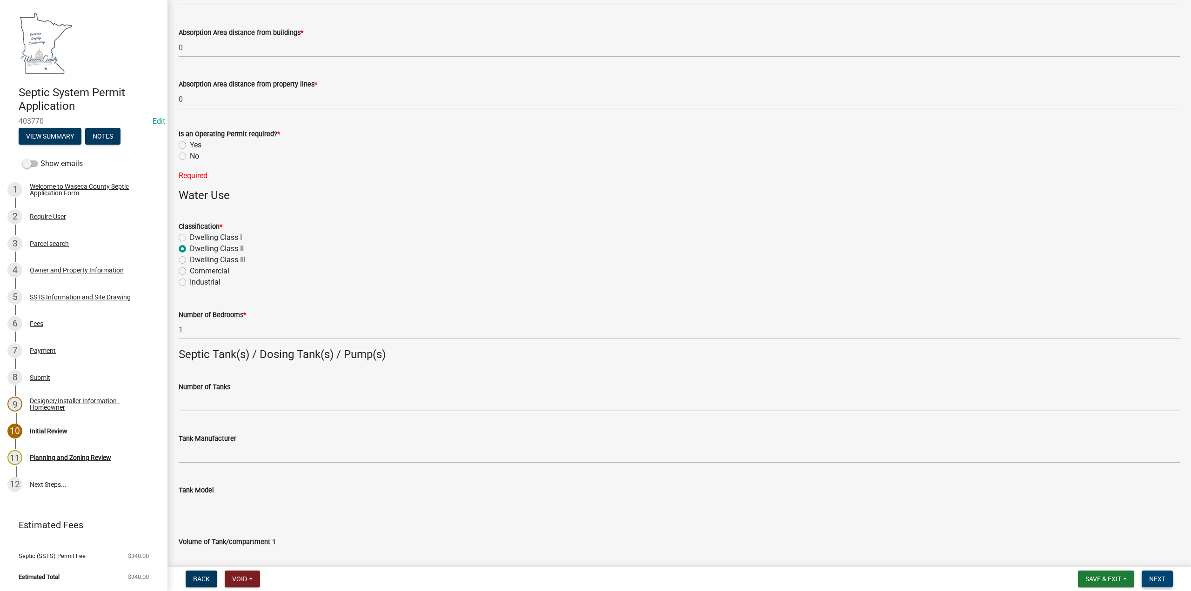
scroll to position [419, 0]
click at [190, 141] on label "Yes" at bounding box center [196, 142] width 12 height 11
click at [190, 141] on input "Yes" at bounding box center [193, 140] width 6 height 6
radio input "true"
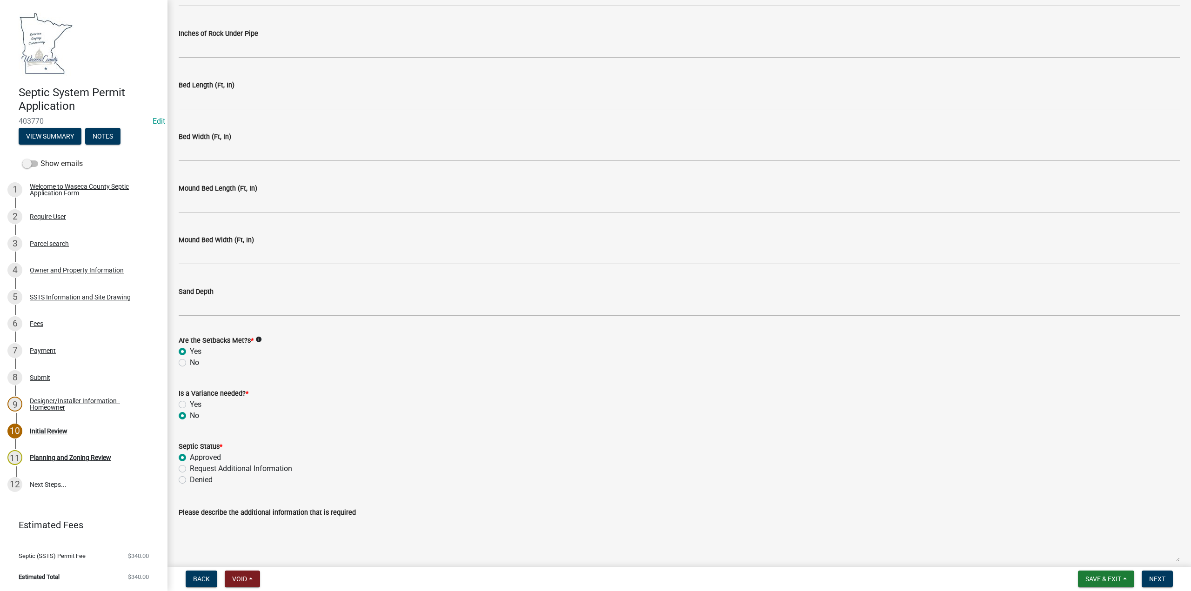
scroll to position [2013, 0]
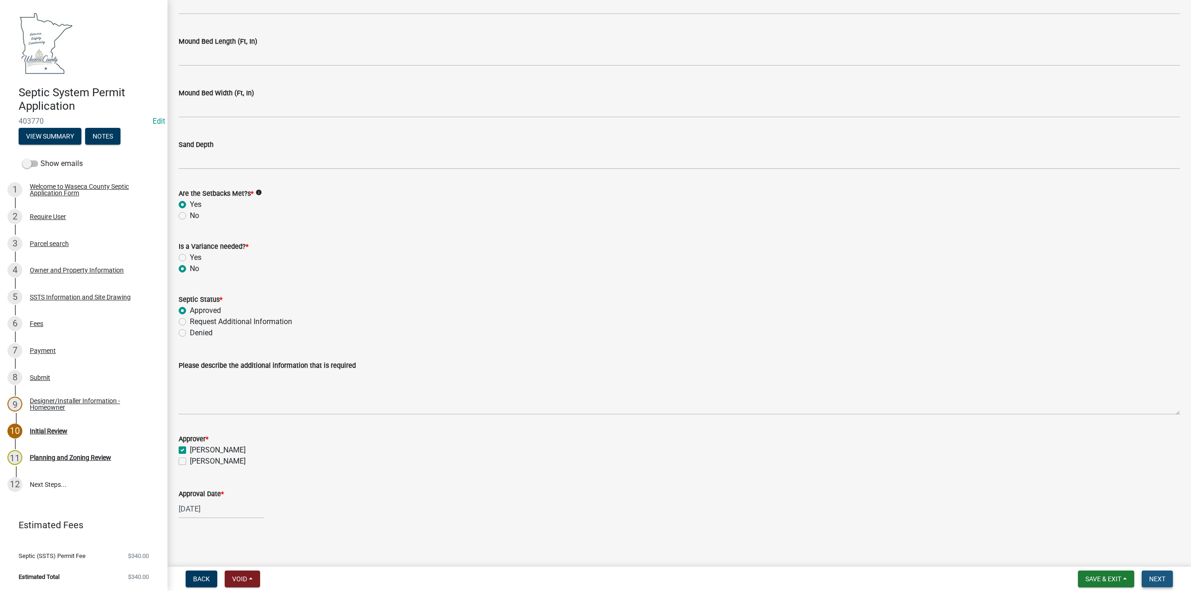
click at [1158, 577] on span "Next" at bounding box center [1157, 578] width 16 height 7
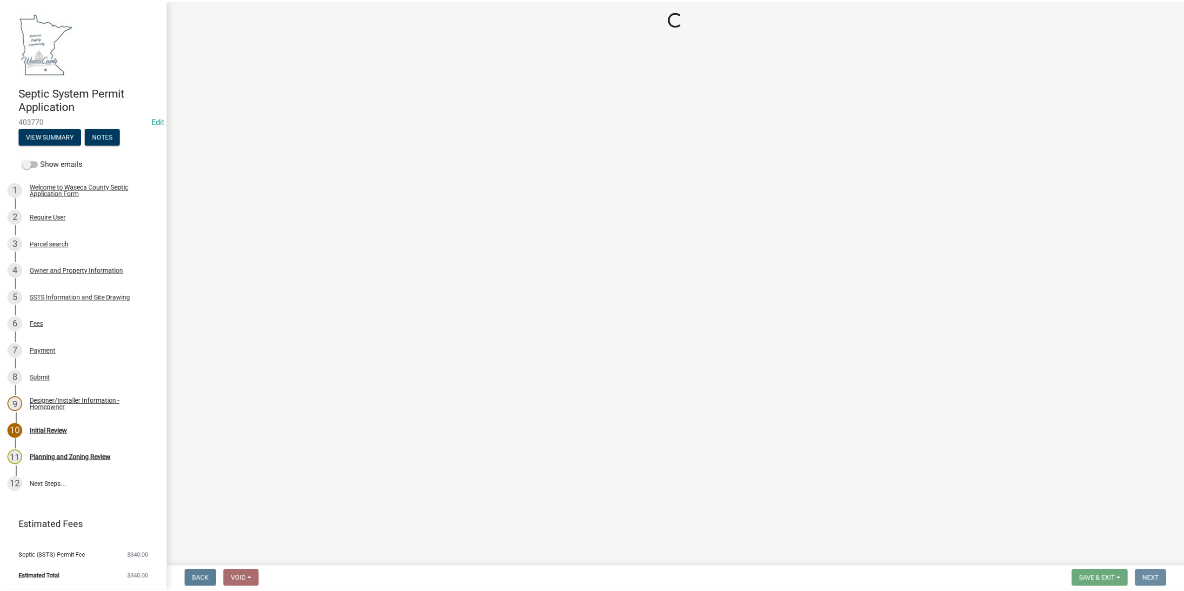
scroll to position [0, 0]
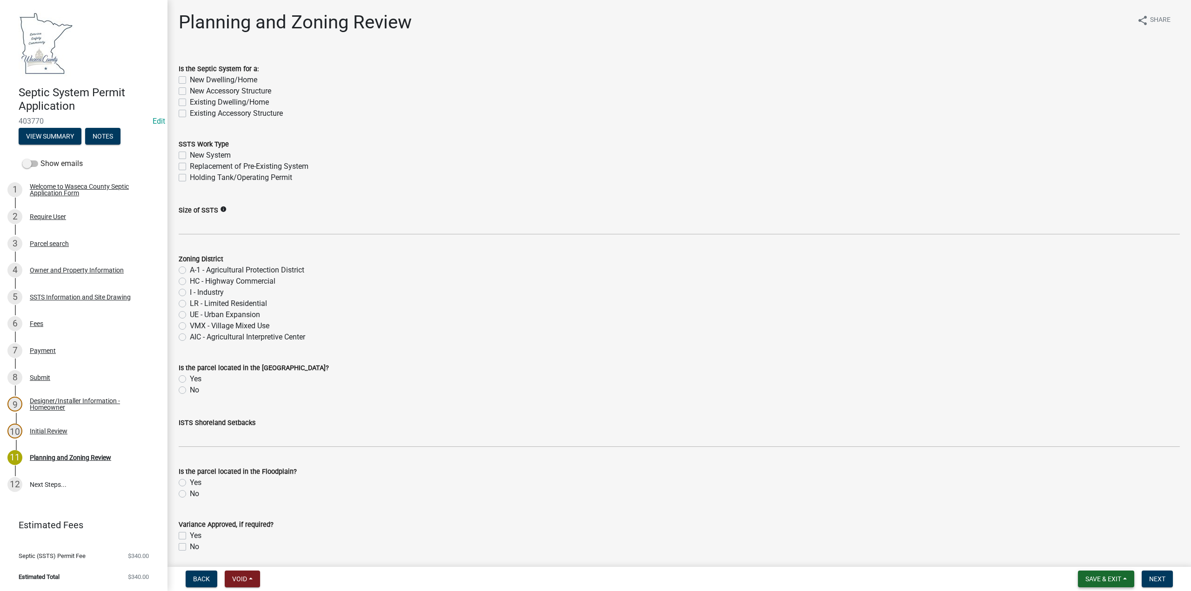
click at [1097, 577] on span "Save & Exit" at bounding box center [1103, 578] width 36 height 7
click at [1096, 556] on button "Save & Exit" at bounding box center [1097, 555] width 74 height 22
